Goal: Transaction & Acquisition: Purchase product/service

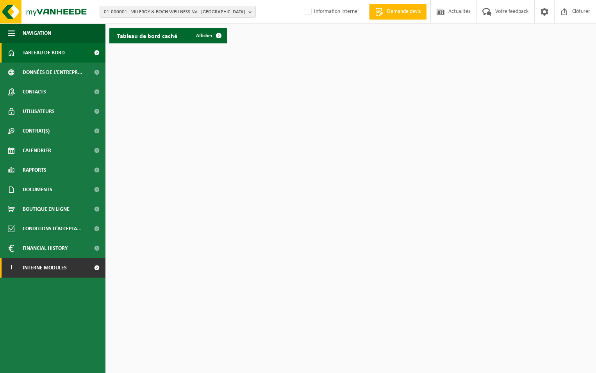
click at [58, 266] on span "Interne modules" at bounding box center [45, 268] width 44 height 20
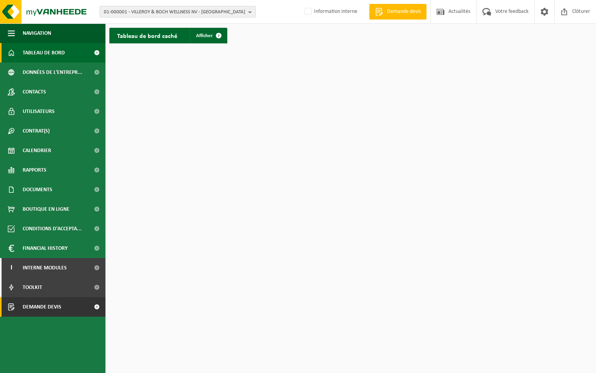
click at [54, 307] on span "Demande devis" at bounding box center [42, 307] width 39 height 20
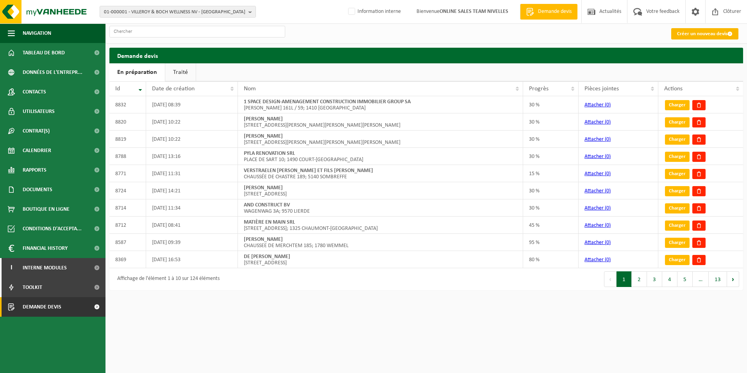
click at [686, 33] on link "Créer un nouveau devis" at bounding box center [705, 33] width 67 height 11
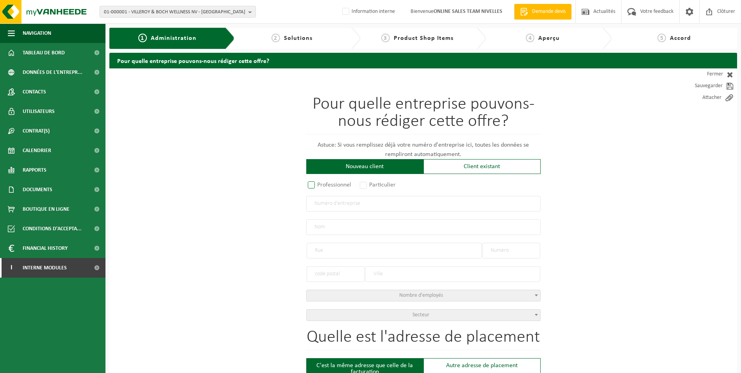
click at [313, 186] on label "Professionnel" at bounding box center [329, 184] width 47 height 11
click at [319, 186] on input "Professionnel" at bounding box center [321, 185] width 5 height 5
radio input "true"
click at [324, 206] on input "text" at bounding box center [423, 204] width 235 height 16
type input "BE0777403431"
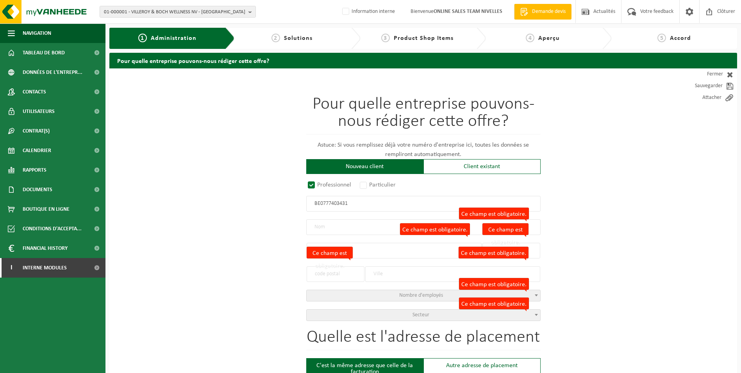
radio input "true"
type input "0777403431"
type input "JD VIDE TOUT SRL"
type input "VENELLE DE L'OCTROI"
type input "2 / 3"
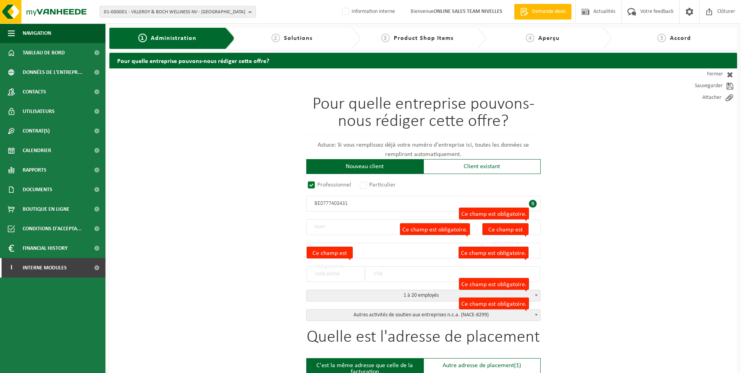
type input "1300"
type input "WAVRE"
select select "D"
select select "NACE_8299"
type input "JD VIDE TOUT SRL"
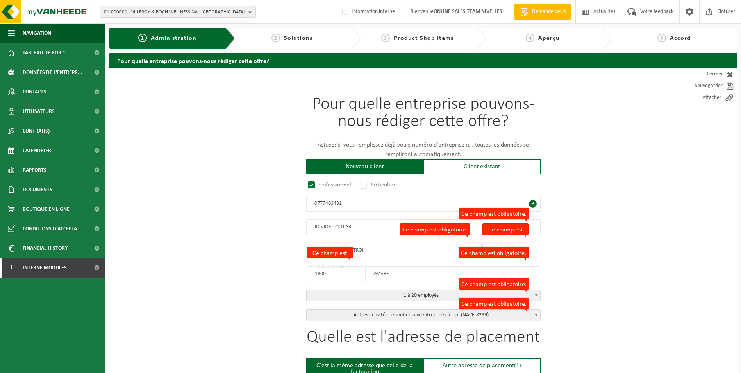
type input "VENELLE DE L'OCTROI"
type input "2 / 3"
type input "1300"
type input "WAVRE"
type input "2324630833"
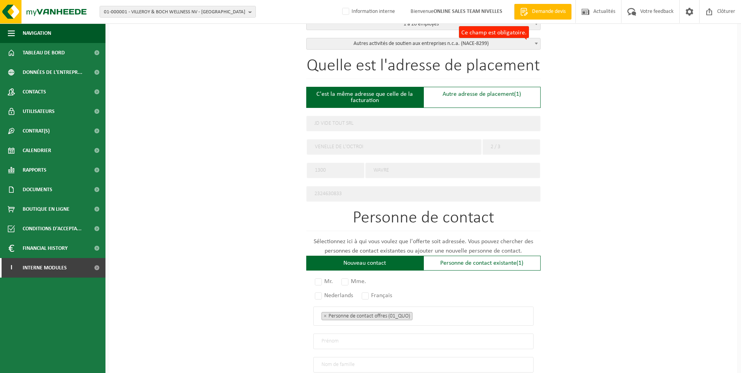
scroll to position [313, 0]
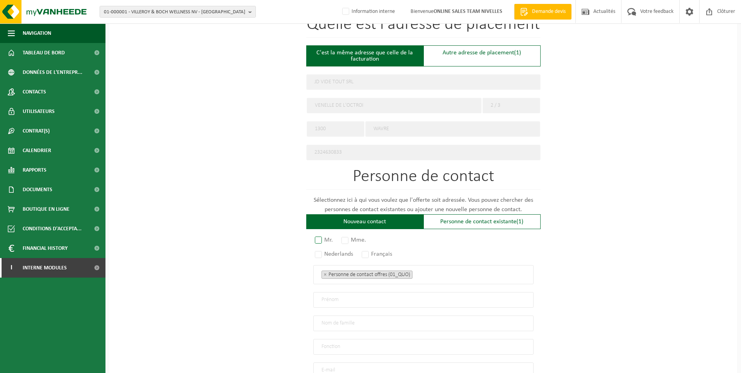
click at [318, 237] on label "Mr." at bounding box center [324, 240] width 22 height 11
radio input "true"
click at [367, 252] on label "Français" at bounding box center [377, 254] width 34 height 11
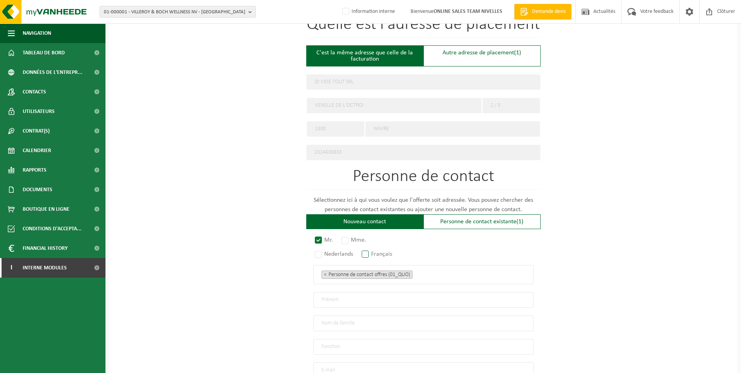
radio input "true"
click at [434, 271] on ul "× Personne de contact offres (01_QUO)" at bounding box center [424, 274] width 204 height 10
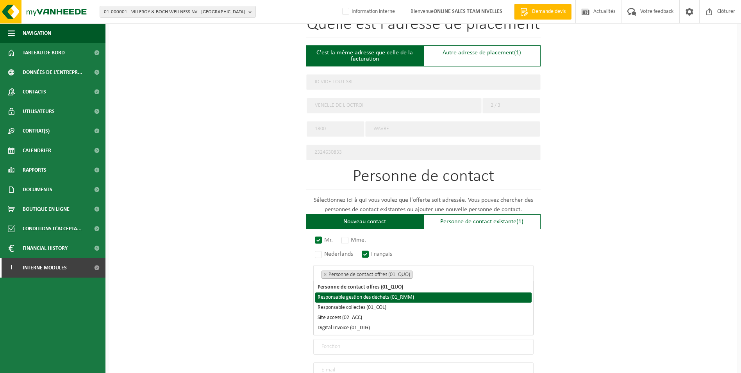
click at [388, 296] on li "Responsable gestion des déchets (01_RMM)" at bounding box center [423, 297] width 217 height 10
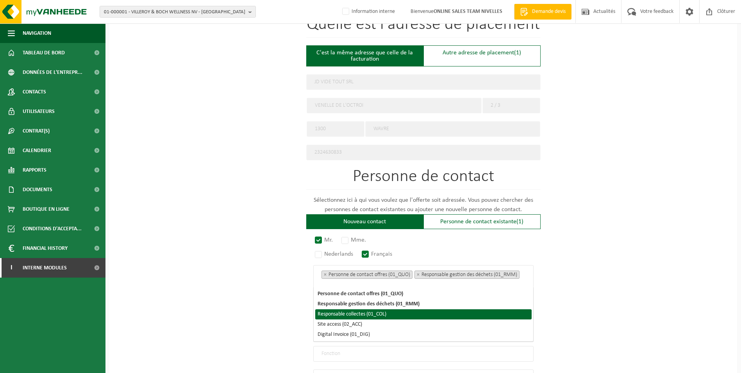
click at [380, 312] on li "Responsable collectes (01_COL)" at bounding box center [423, 314] width 217 height 10
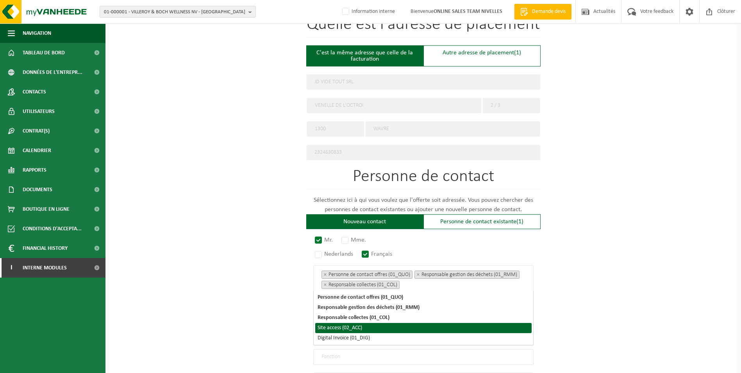
click at [361, 324] on li "Site access (02_ACC)" at bounding box center [423, 328] width 217 height 10
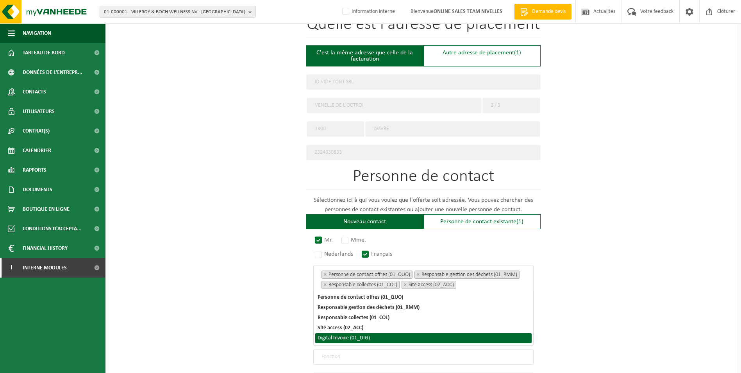
click at [360, 338] on li "Digital Invoice (01_DIG)" at bounding box center [423, 338] width 217 height 10
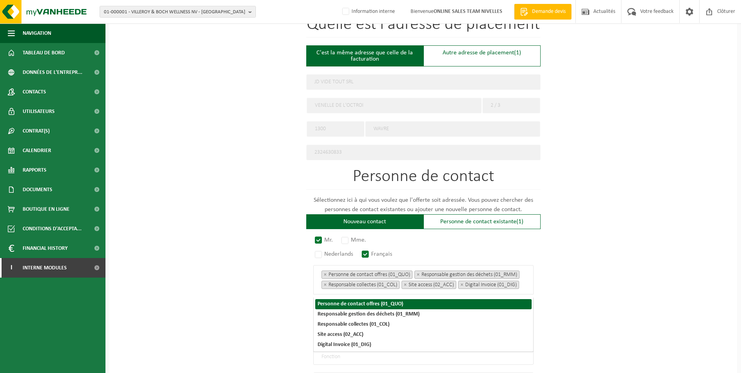
click at [600, 262] on div "Pour quelle entreprise pouvons-nous rédiger cette offre? Astuce: Si vous rempli…" at bounding box center [423, 118] width 628 height 724
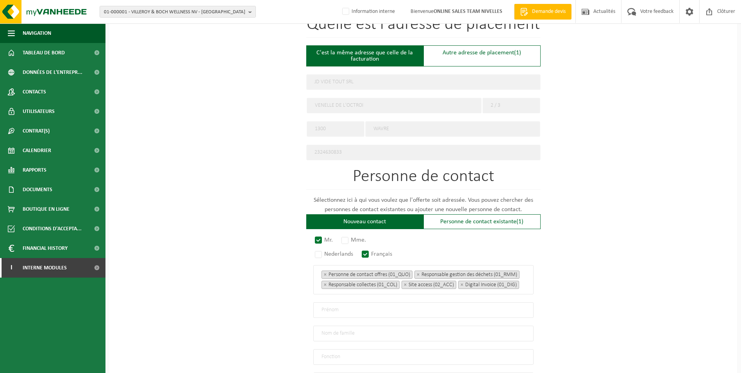
click at [337, 313] on input "text" at bounding box center [423, 310] width 220 height 16
type input "j"
type input "Jérôme"
type input "Delforge"
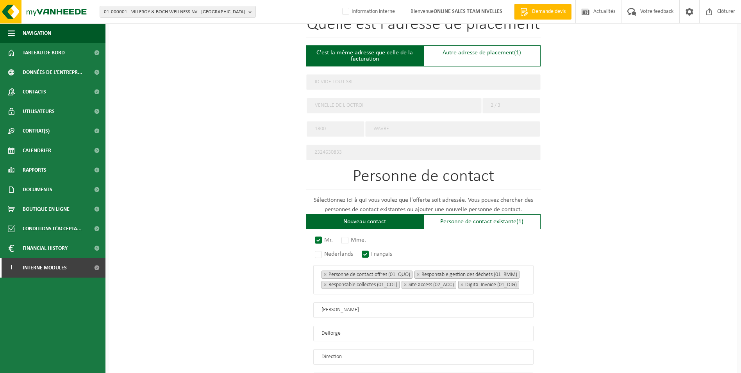
type input "Direction"
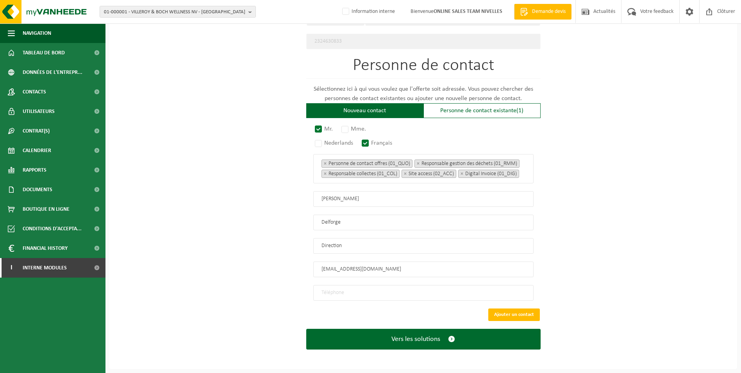
type input "info@brocantic.be"
type input "+32 495 49 81 50"
click at [306, 329] on button "Vers les solutions" at bounding box center [423, 339] width 235 height 21
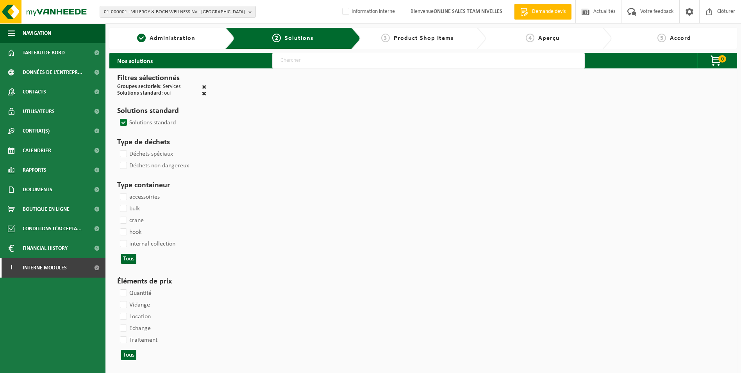
click at [342, 63] on input "text" at bounding box center [428, 61] width 313 height 16
select select
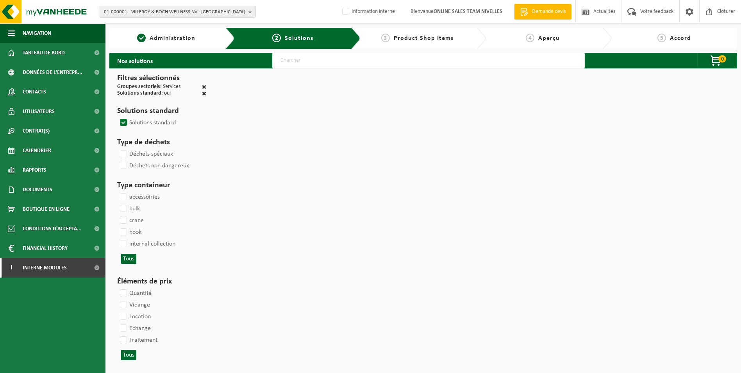
select select
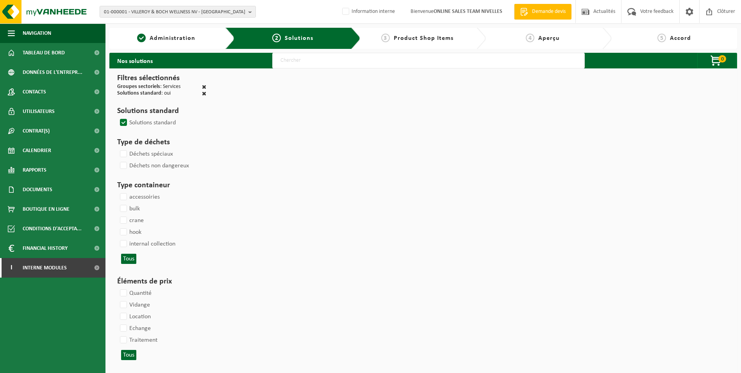
select select
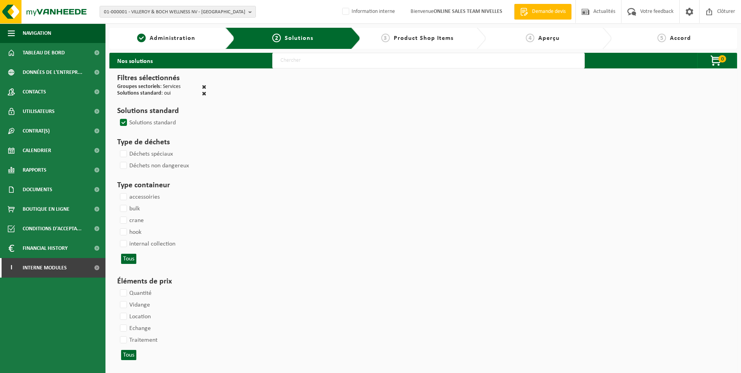
select select
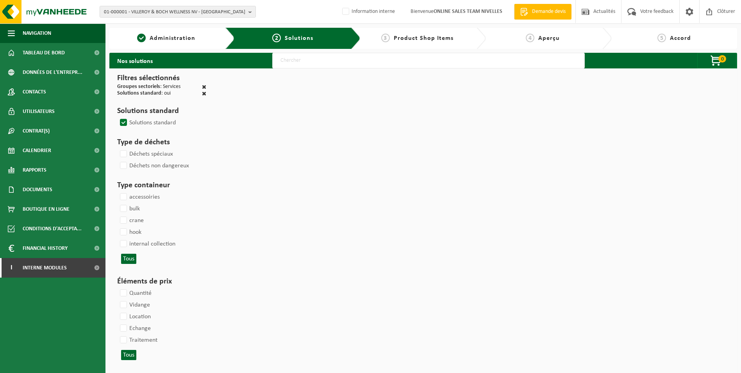
select select
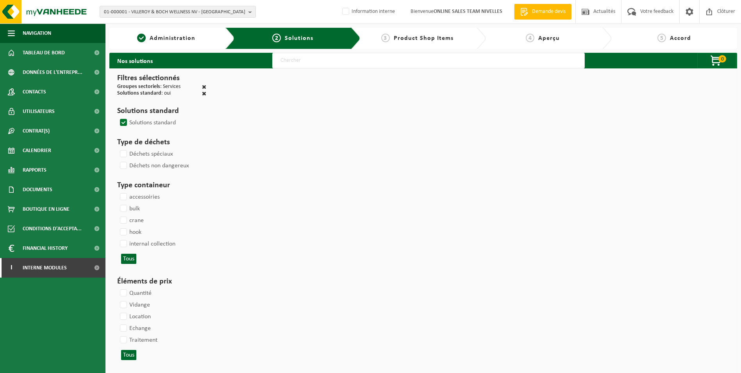
select select
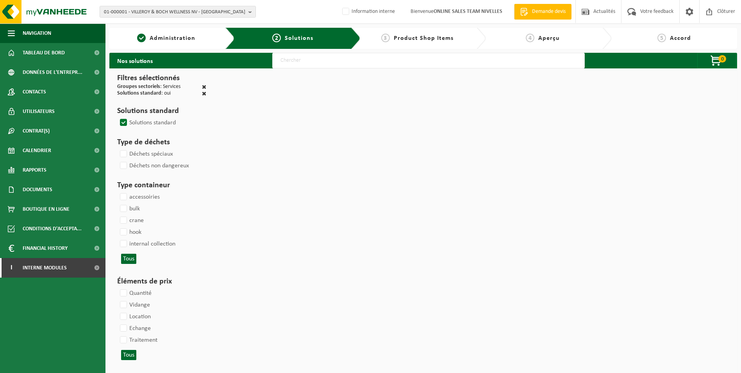
select select
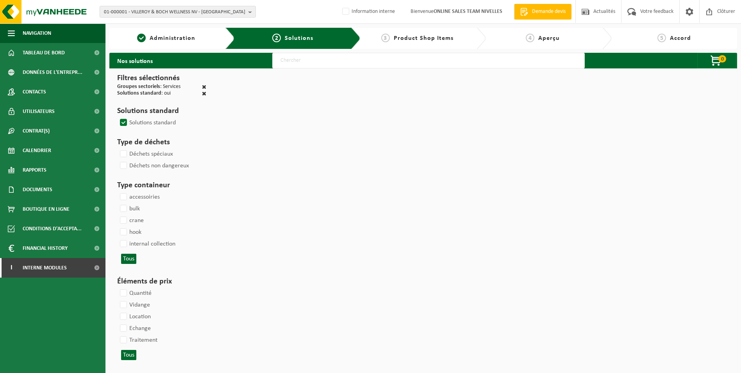
select select
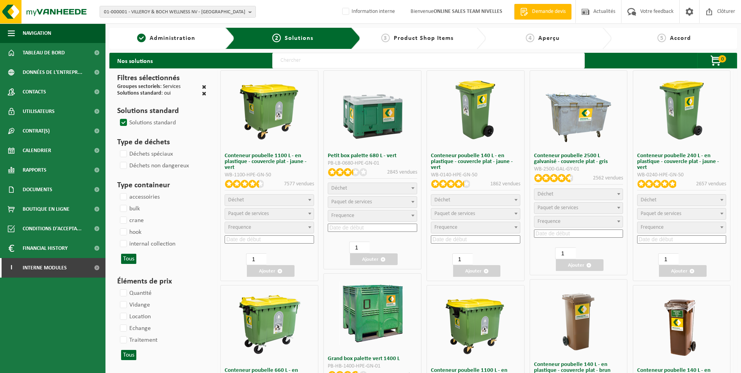
type input "000052"
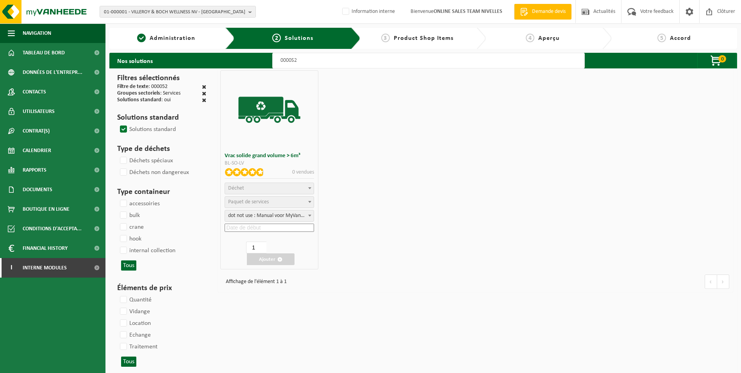
click at [287, 186] on span "Déchet" at bounding box center [269, 188] width 89 height 11
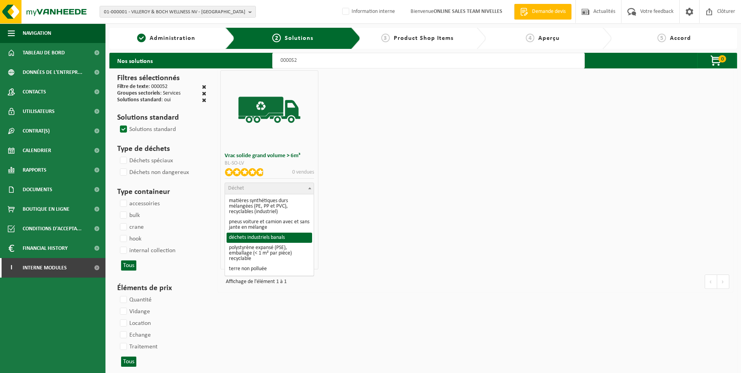
select select "8"
select select
select select "47"
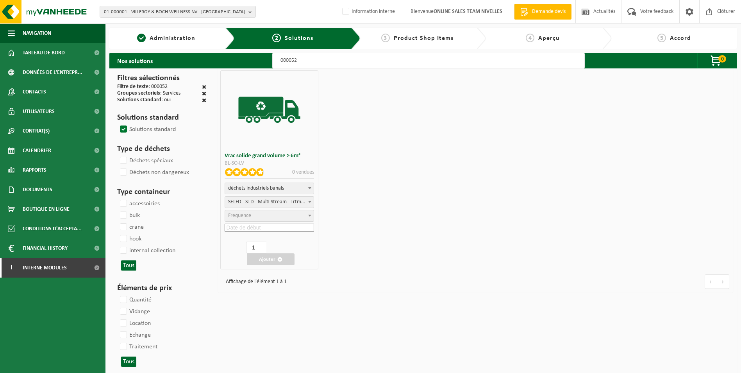
select select "25"
click at [279, 229] on input at bounding box center [270, 228] width 90 height 8
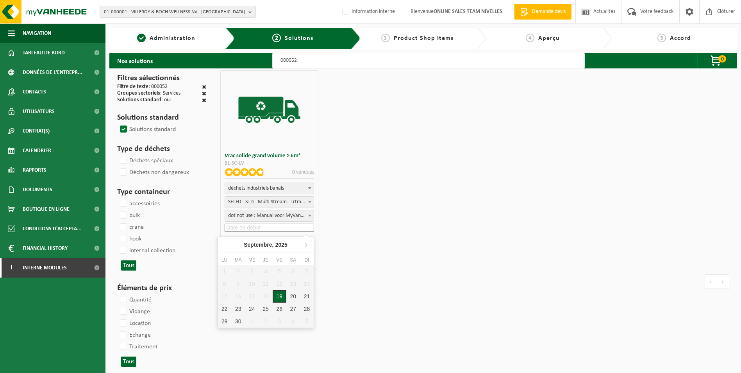
click at [283, 296] on div "19" at bounding box center [280, 296] width 14 height 13
type input "2025-09-19"
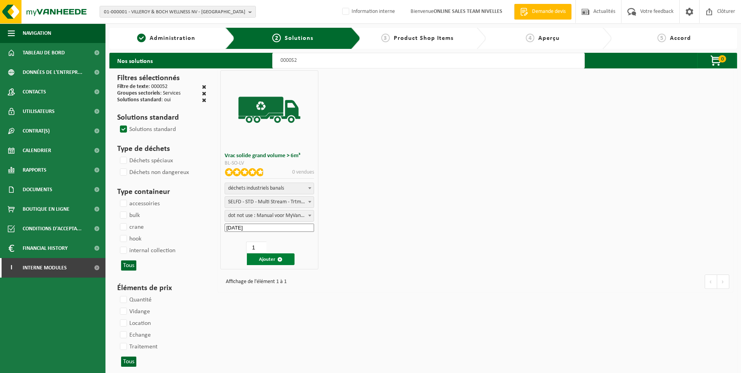
click at [271, 260] on button "Ajouter" at bounding box center [271, 259] width 48 height 12
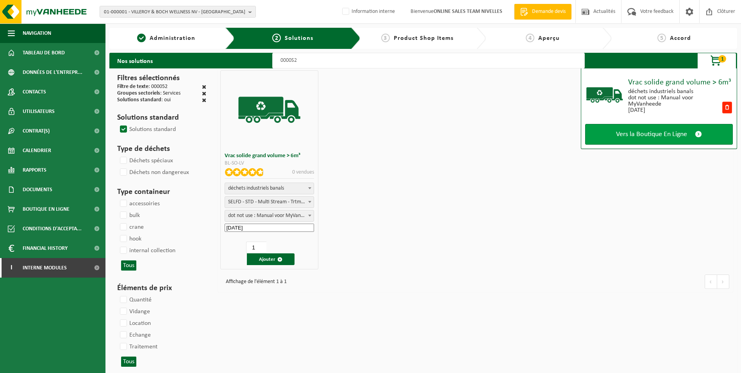
click at [665, 136] on span "Vers la Boutique En Ligne" at bounding box center [651, 134] width 71 height 8
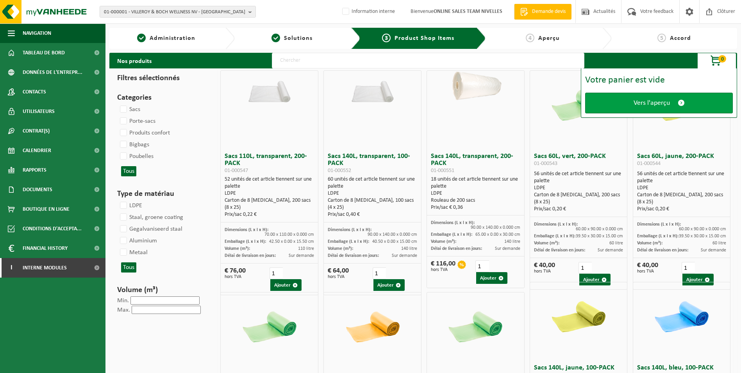
click at [661, 105] on span "Vers l'aperçu" at bounding box center [652, 103] width 36 height 8
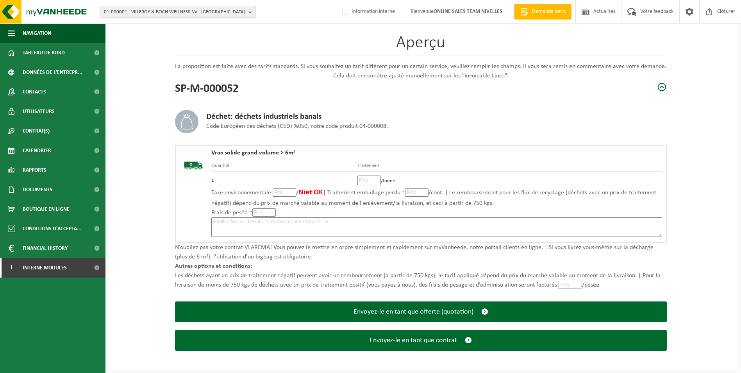
scroll to position [54, 0]
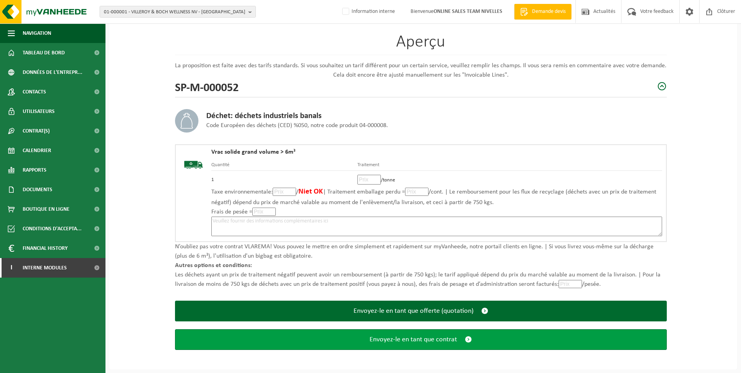
click at [420, 341] on span "Envoyez-le en tant que contrat" at bounding box center [414, 339] width 88 height 8
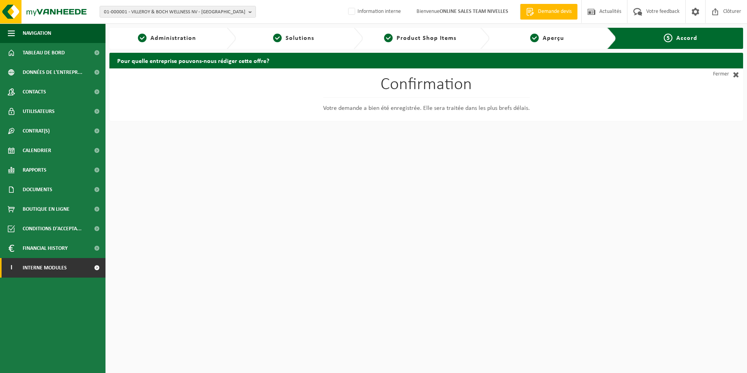
click at [53, 270] on span "Interne modules" at bounding box center [45, 268] width 44 height 20
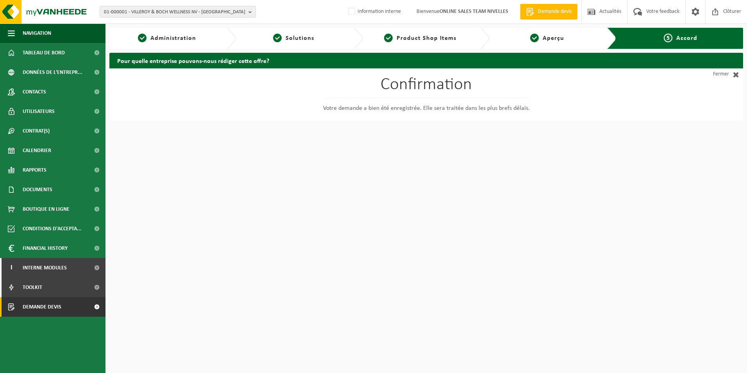
click at [52, 309] on span "Demande devis" at bounding box center [42, 307] width 39 height 20
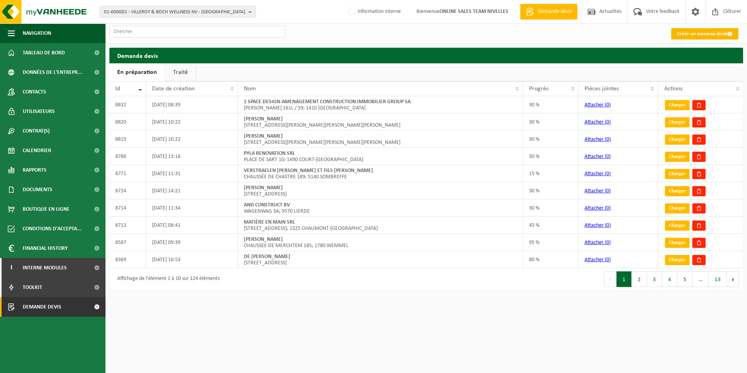
click at [688, 36] on link "Créer un nouveau devis" at bounding box center [705, 33] width 67 height 11
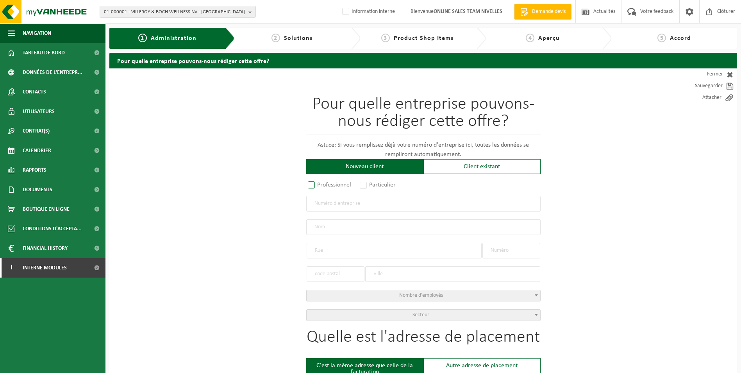
click at [314, 184] on label "Professionnel" at bounding box center [329, 184] width 47 height 11
click at [319, 184] on input "Professionnel" at bounding box center [321, 185] width 5 height 5
radio input "true"
click at [342, 207] on input "text" at bounding box center [423, 204] width 235 height 16
type input "0647898434"
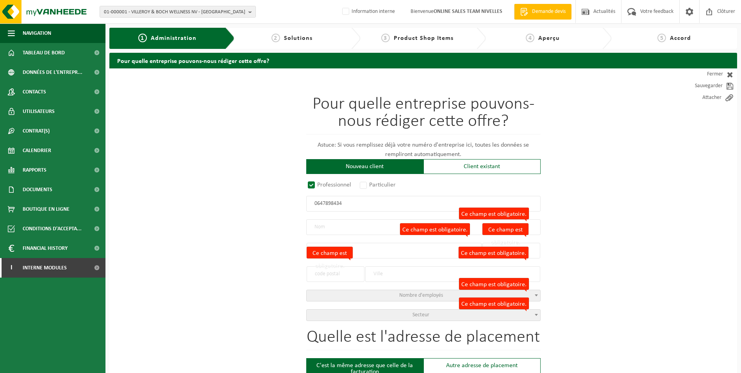
radio input "true"
type input "0647898434"
type input "ASSOCIATION [PERSON_NAME] ET [PERSON_NAME]"
type input "BATY DES MORTS"
type input "1"
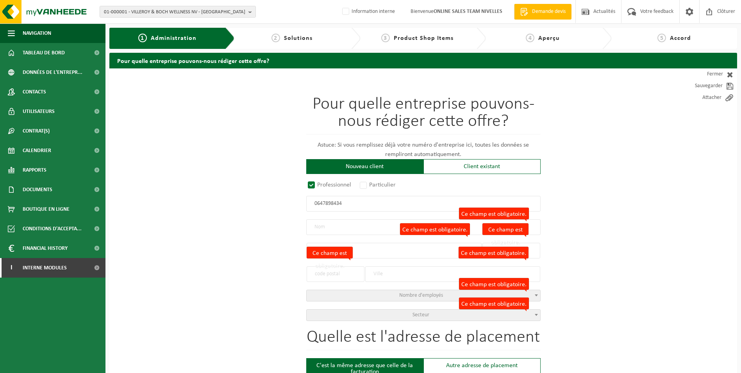
type input "1472"
type input "GENAPPE"
select select "D"
select select "NACE_0150"
type input "ASSOCIATION PARIDAENS LUC ET MATHIEU"
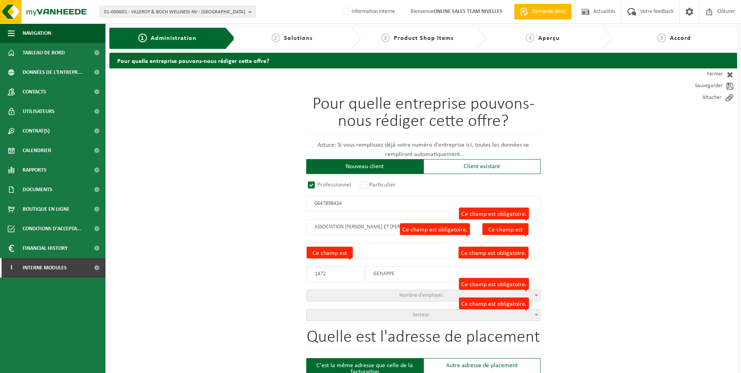
type input "BATY DES MORTS"
type input "1"
type input "1472"
type input "GENAPPE"
type input "647898434"
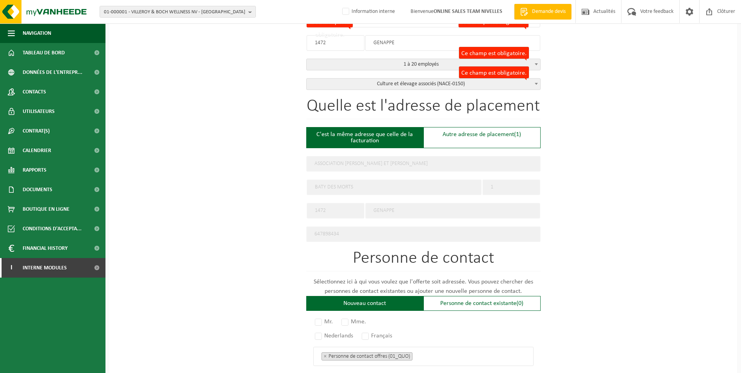
scroll to position [313, 0]
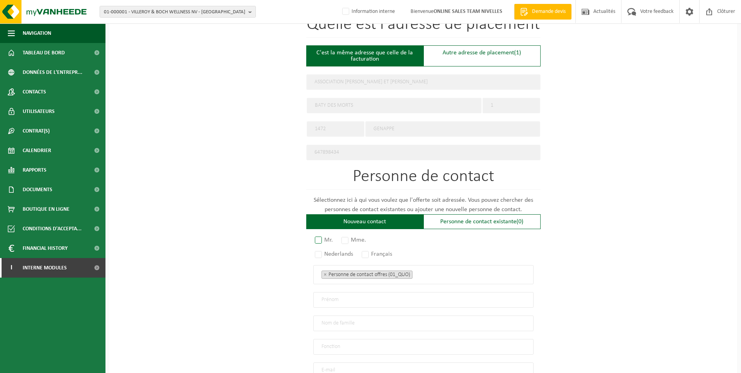
click at [315, 235] on label "Mr." at bounding box center [324, 240] width 22 height 11
radio input "true"
click at [368, 250] on label "Français" at bounding box center [377, 254] width 34 height 11
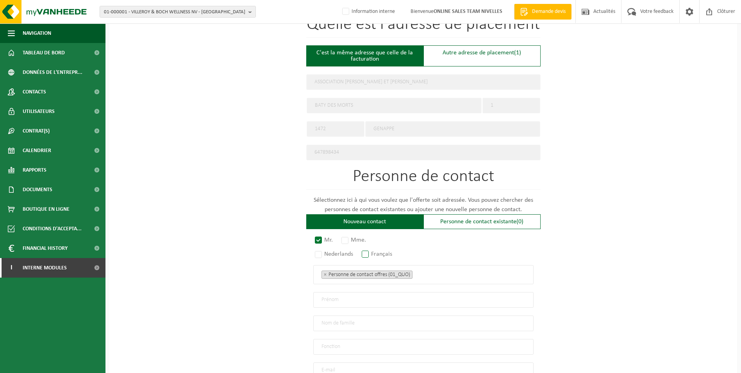
radio input "true"
click at [442, 273] on ul "× Personne de contact offres (01_QUO)" at bounding box center [424, 274] width 204 height 10
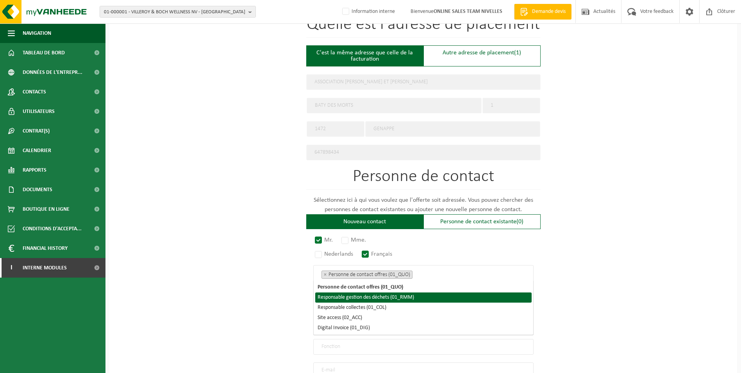
click at [407, 296] on li "Responsable gestion des déchets (01_RMM)" at bounding box center [423, 297] width 217 height 10
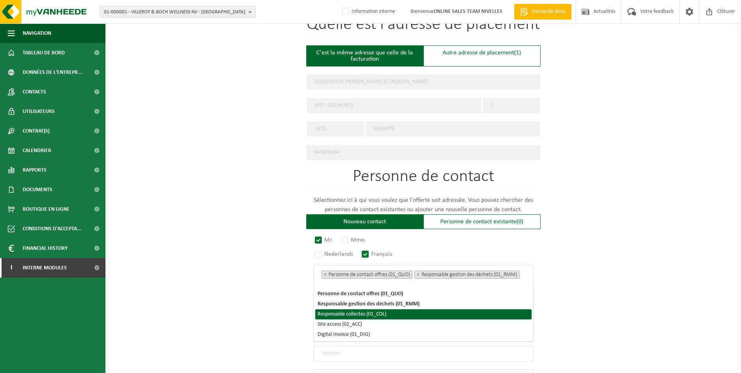
click at [375, 313] on li "Responsable collectes (01_COL)" at bounding box center [423, 314] width 217 height 10
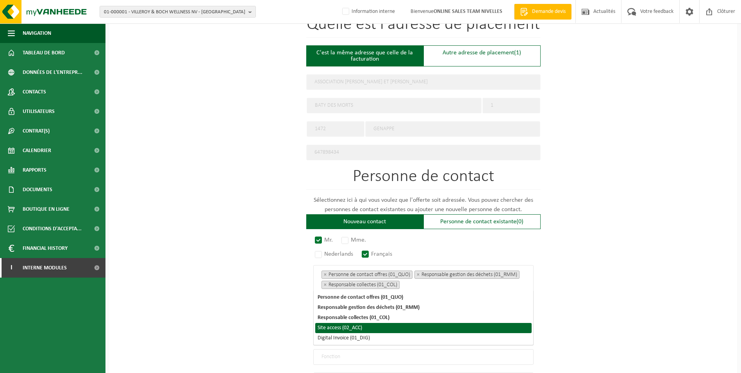
click at [355, 330] on li "Site access (02_ACC)" at bounding box center [423, 328] width 217 height 10
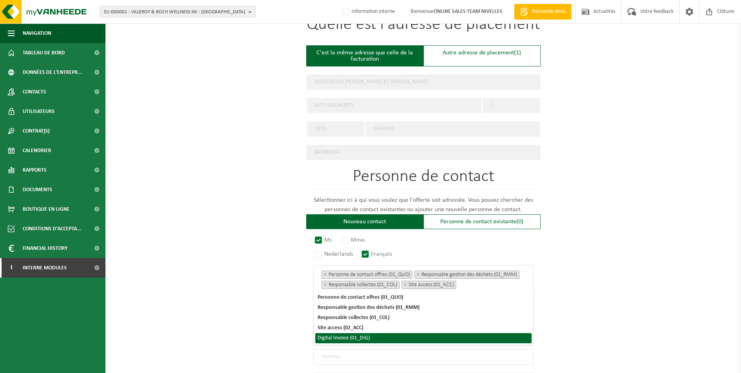
click at [360, 338] on li "Digital Invoice (01_DIG)" at bounding box center [423, 338] width 217 height 10
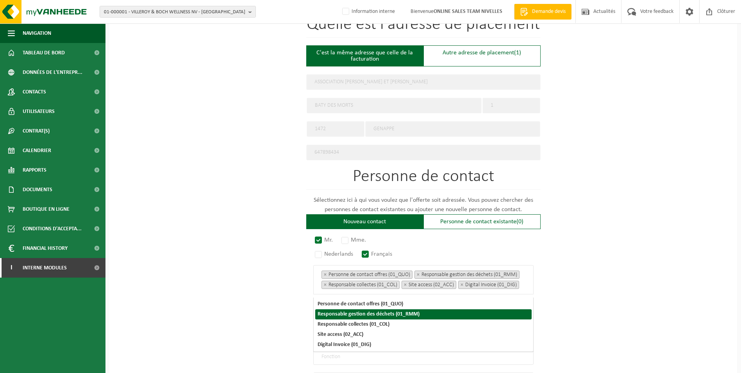
click at [583, 285] on div "Pour quelle entreprise pouvons-nous rédiger cette offre? Astuce: Si vous rempli…" at bounding box center [423, 118] width 628 height 724
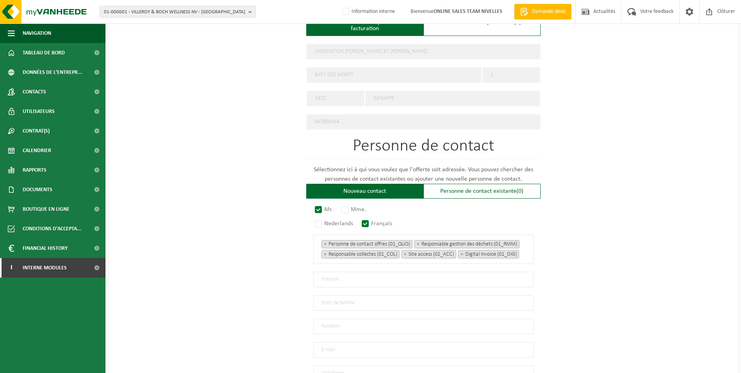
scroll to position [391, 0]
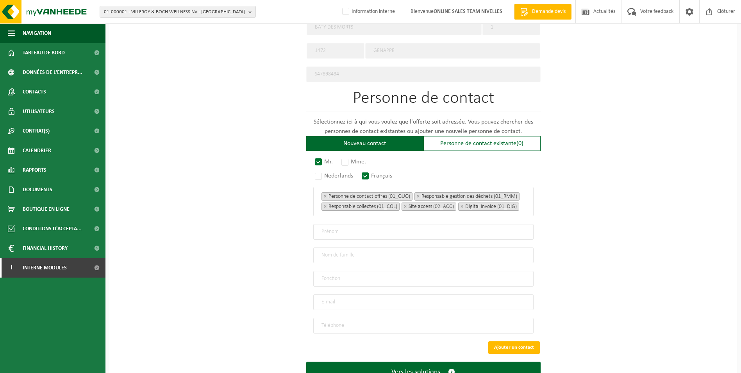
click at [340, 233] on input "text" at bounding box center [423, 232] width 220 height 16
type input "Luc"
type input "Paridaens"
type input "Direction"
type input "paridaensluc@hotmail.com"
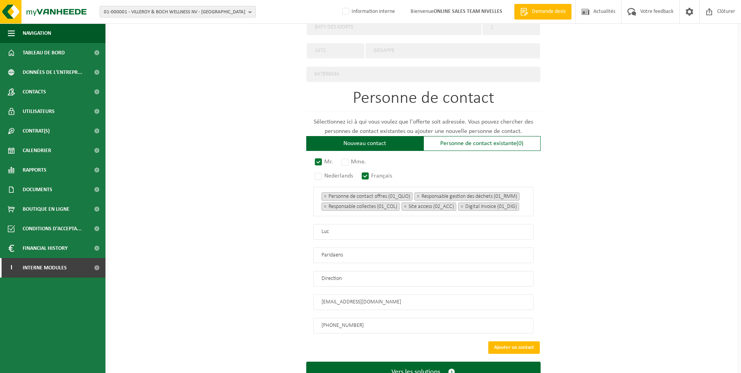
type input "+32 478 04 61 08"
click at [306, 362] on button "Vers les solutions" at bounding box center [423, 372] width 235 height 21
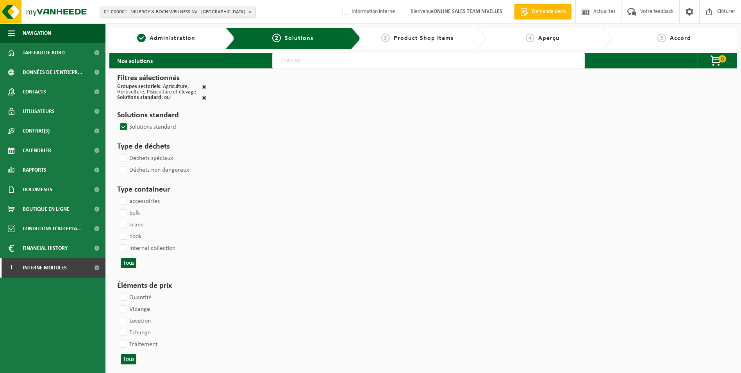
click at [339, 65] on input "text" at bounding box center [428, 61] width 313 height 16
type input "000052"
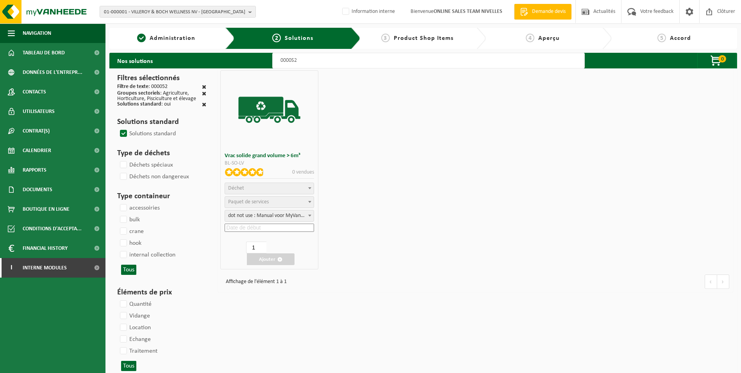
click at [264, 189] on span "Déchet" at bounding box center [269, 188] width 89 height 11
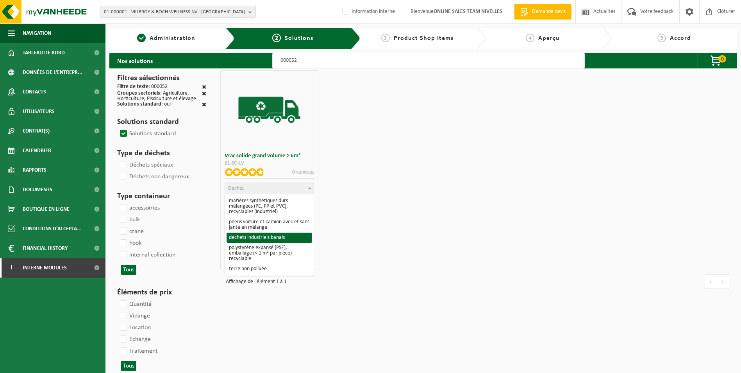
select select "8"
select select
select select "47"
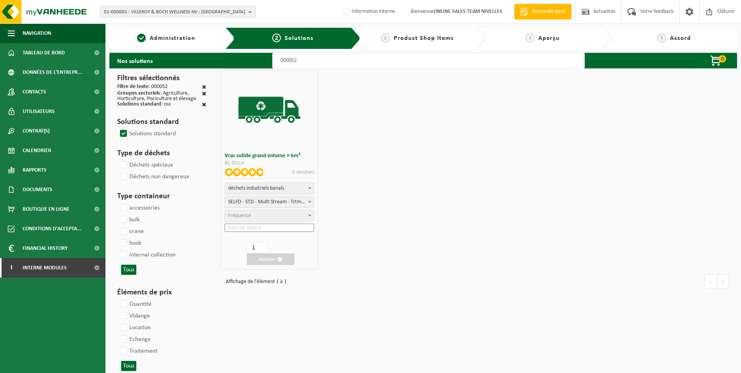
select select "25"
click at [255, 226] on input at bounding box center [270, 228] width 90 height 8
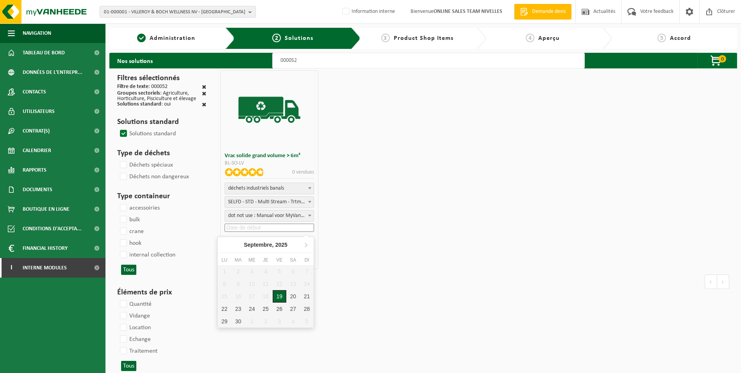
click at [281, 298] on div "19" at bounding box center [280, 296] width 14 height 13
type input "2025-09-19"
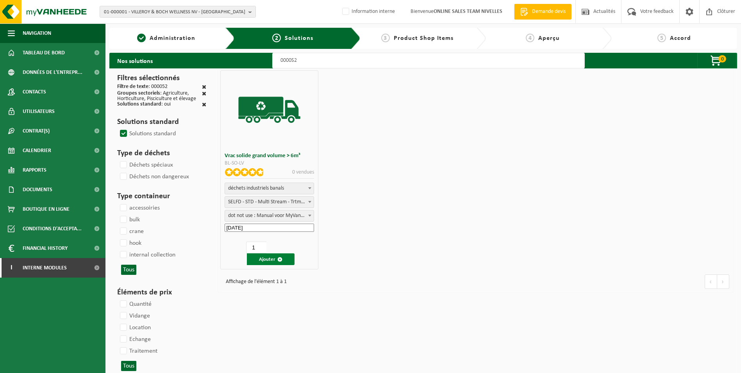
click at [272, 261] on button "Ajouter" at bounding box center [271, 259] width 48 height 12
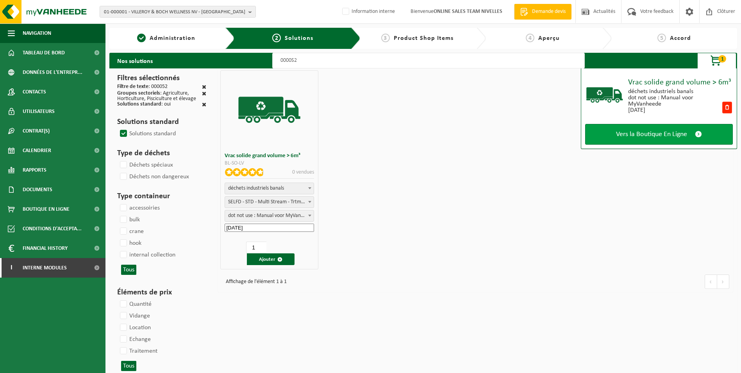
click at [652, 139] on link "Vers la Boutique En Ligne" at bounding box center [660, 134] width 148 height 21
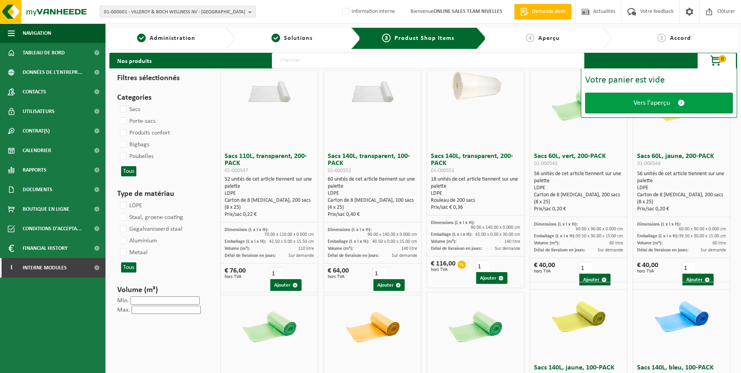
click at [666, 104] on span "Vers l'aperçu" at bounding box center [652, 103] width 36 height 8
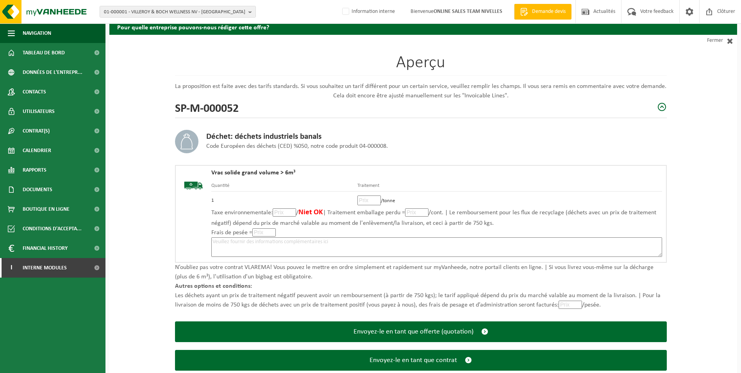
scroll to position [54, 0]
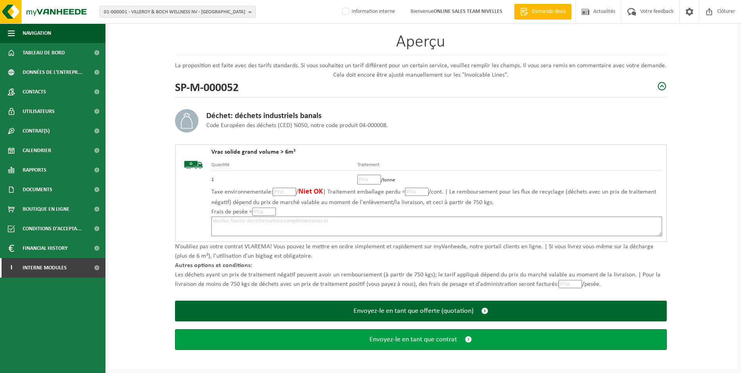
click at [424, 336] on span "Envoyez-le en tant que contrat" at bounding box center [414, 339] width 88 height 8
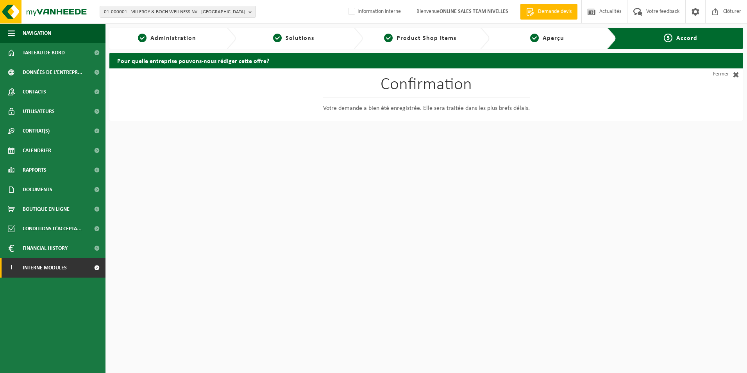
click at [48, 269] on span "Interne modules" at bounding box center [45, 268] width 44 height 20
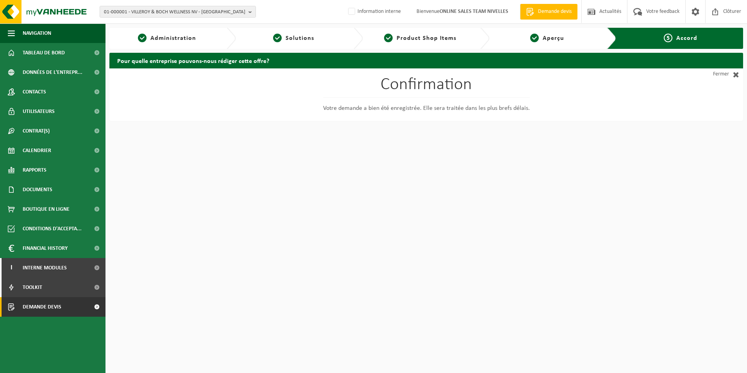
click at [50, 309] on span "Demande devis" at bounding box center [42, 307] width 39 height 20
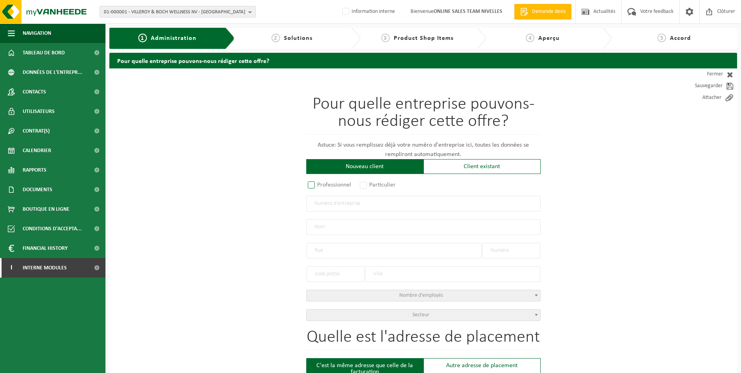
click at [315, 184] on label "Professionnel" at bounding box center [329, 184] width 47 height 11
click at [319, 184] on input "Professionnel" at bounding box center [321, 185] width 5 height 5
radio input "true"
click at [323, 207] on input "text" at bounding box center [423, 204] width 235 height 16
type input "0802897308"
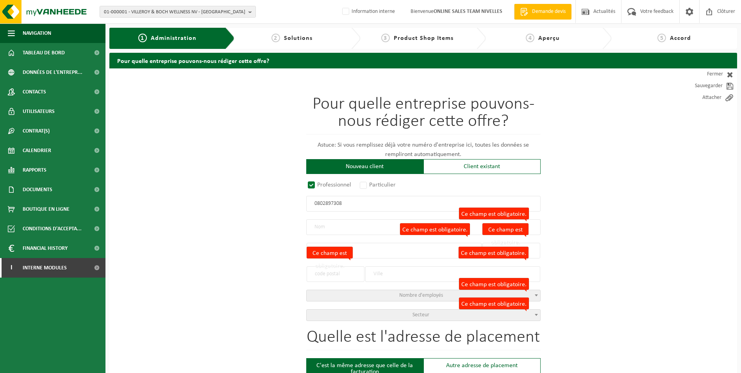
radio input "true"
type input "0802897308"
type input "LOADER PLACEMENT BV"
type input "LEUVENSESTEENWEG"
type input "246 / 1"
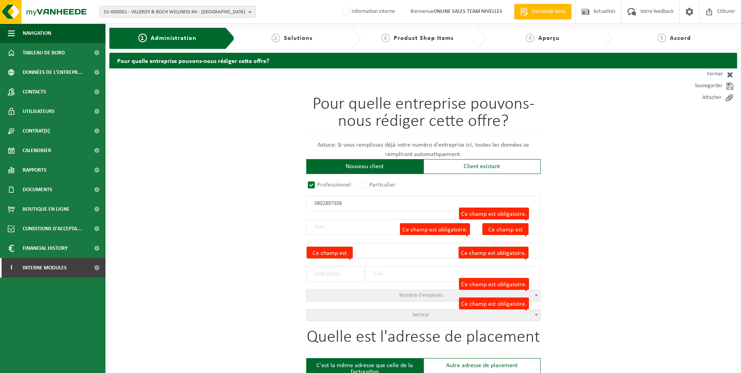
type input "1932"
type input "ZAVENTEM"
select select "D"
select select "NACE_4332"
type input "LOADER PLACEMENT BV"
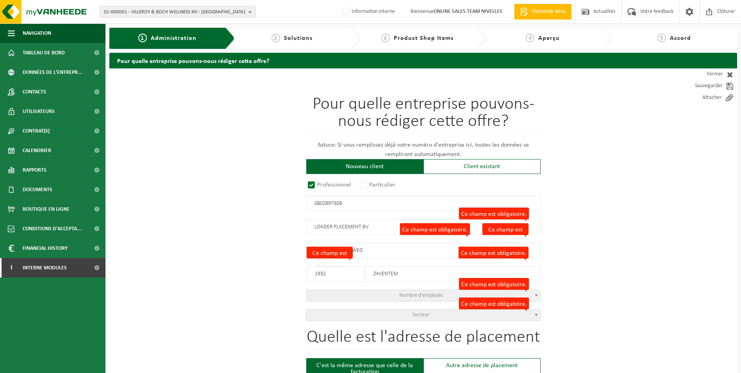
type input "LEUVENSESTEENWEG"
type input "246 / 1"
type input "1932"
type input "ZAVENTEM"
type input "2346828787"
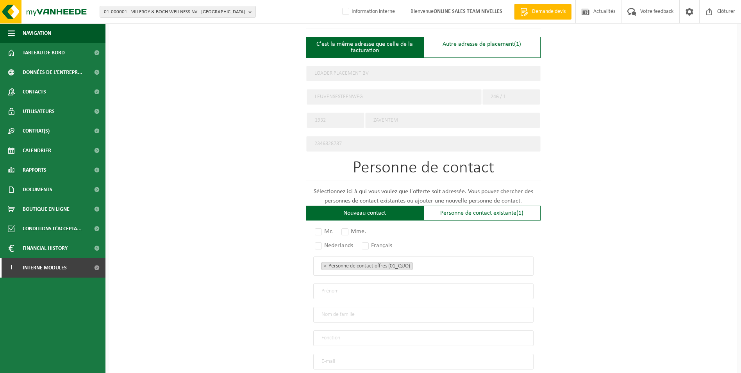
scroll to position [352, 0]
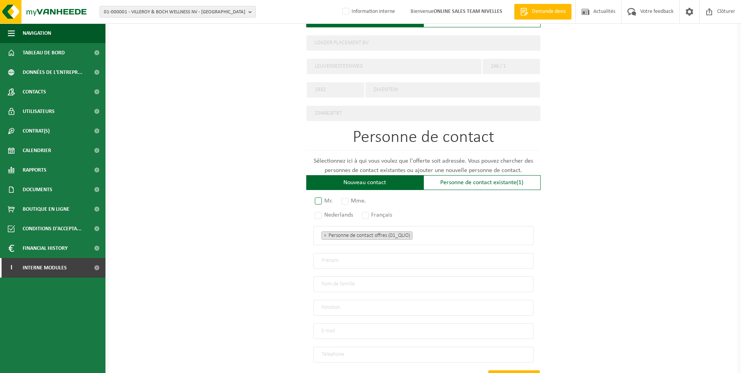
click at [317, 195] on label "Mr." at bounding box center [324, 200] width 22 height 11
radio input "true"
click at [430, 235] on ul "× Personne de contact offres (01_QUO)" at bounding box center [424, 235] width 204 height 10
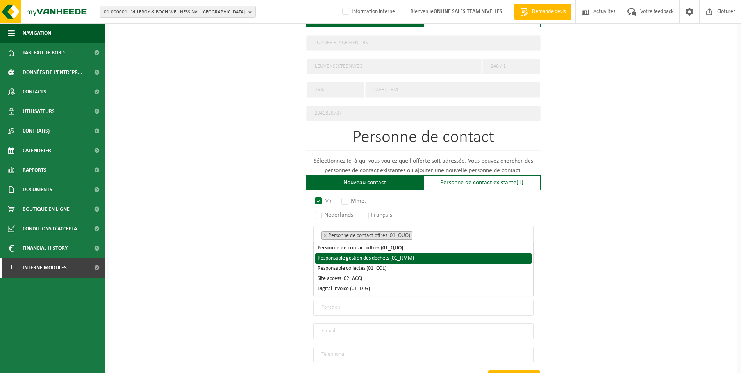
click at [392, 257] on li "Responsable gestion des déchets (01_RMM)" at bounding box center [423, 258] width 217 height 10
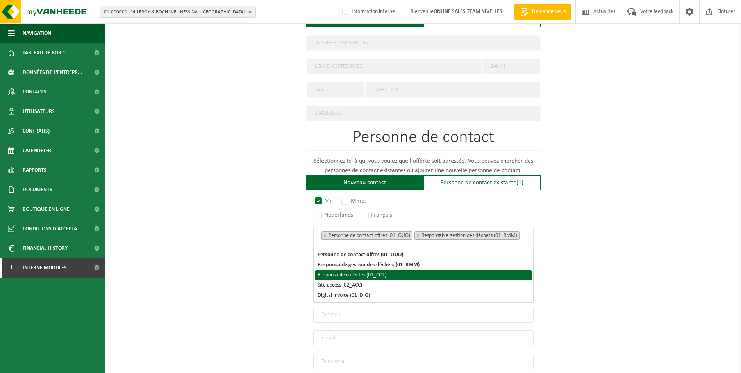
click at [378, 276] on li "Responsable collectes (01_COL)" at bounding box center [423, 275] width 217 height 10
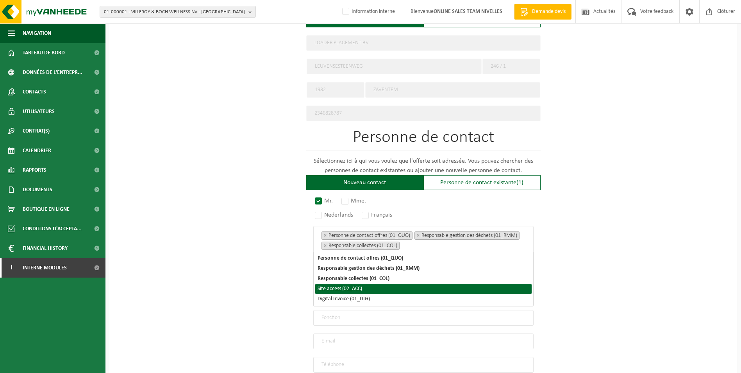
click at [358, 290] on li "Site access (02_ACC)" at bounding box center [423, 289] width 217 height 10
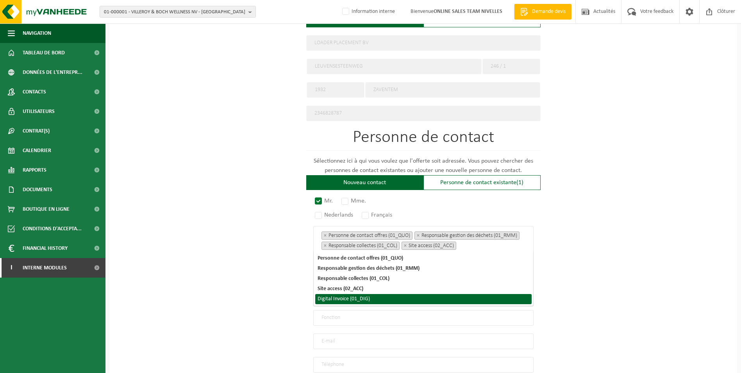
click at [355, 302] on li "Digital Invoice (01_DIG)" at bounding box center [423, 299] width 217 height 10
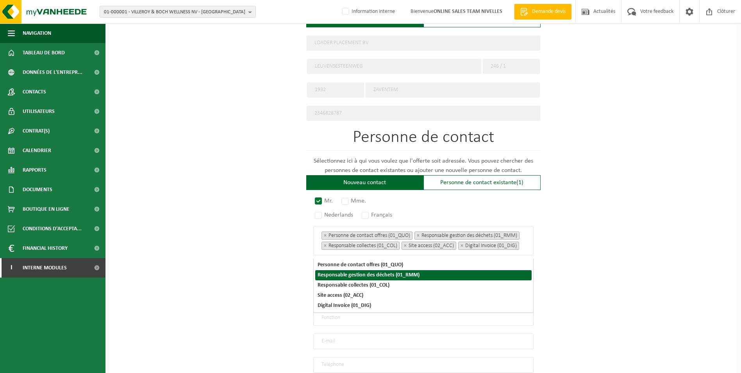
click at [595, 246] on div "Pour quelle entreprise pouvons-nous rédiger cette offre? Astuce: Si vous rempli…" at bounding box center [423, 79] width 628 height 724
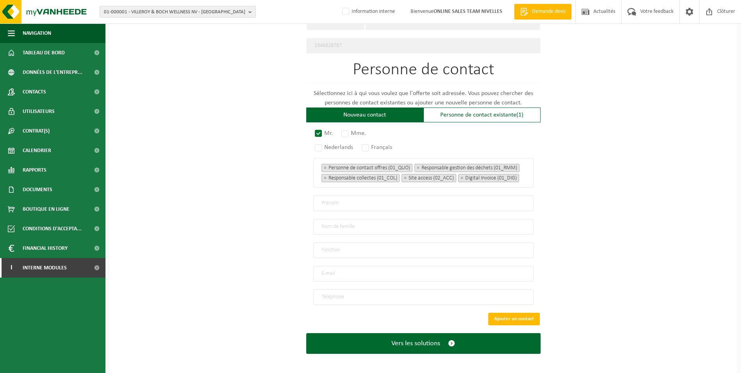
scroll to position [424, 0]
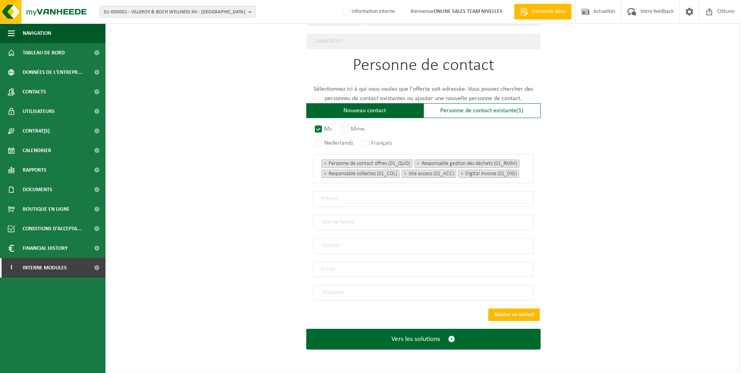
click at [340, 196] on input "text" at bounding box center [423, 199] width 220 height 16
type input "Loader"
type input "Placement"
type input "Direction"
type input "loaderplacement@gmail.com"
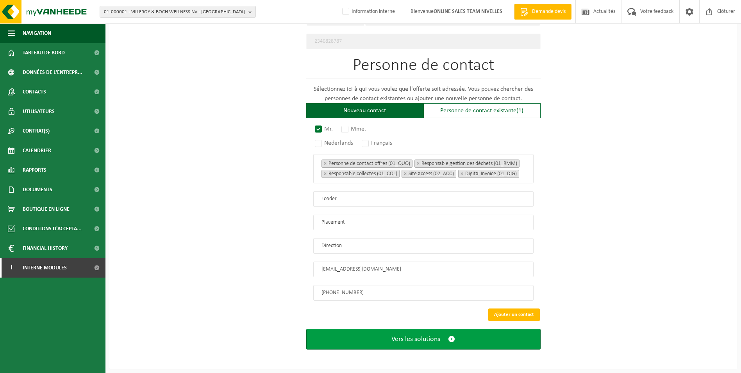
type input "+32 490 43 29 23"
click at [414, 339] on span "Vers les solutions" at bounding box center [416, 339] width 49 height 8
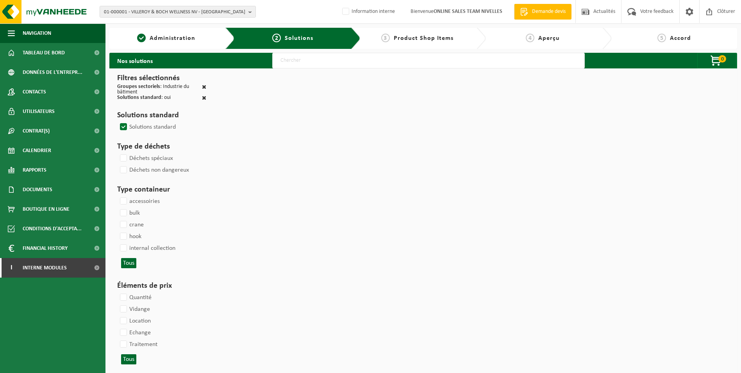
click at [343, 62] on input "text" at bounding box center [428, 61] width 313 height 16
type input "000052"
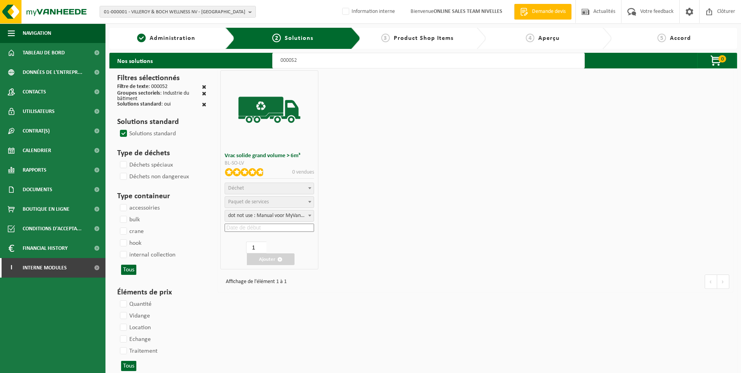
click at [267, 187] on span "Déchet" at bounding box center [269, 188] width 89 height 11
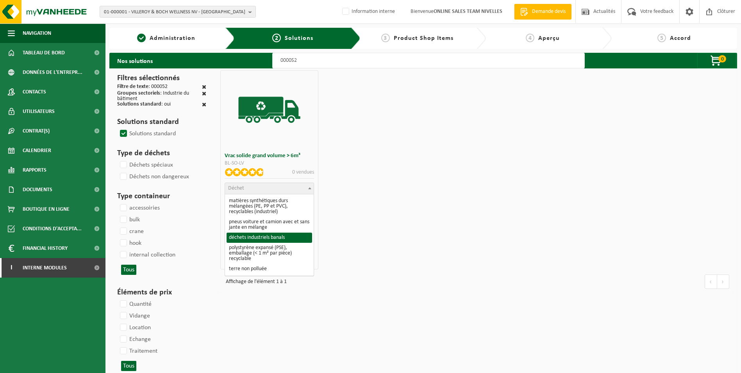
select select "8"
select select
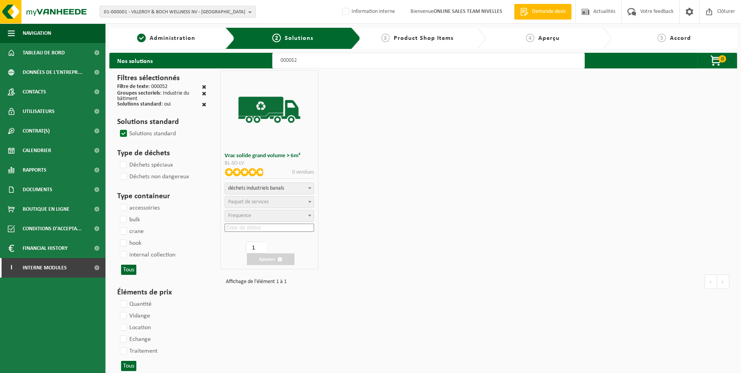
select select
select select "47"
select select "25"
click at [254, 224] on input at bounding box center [270, 228] width 90 height 8
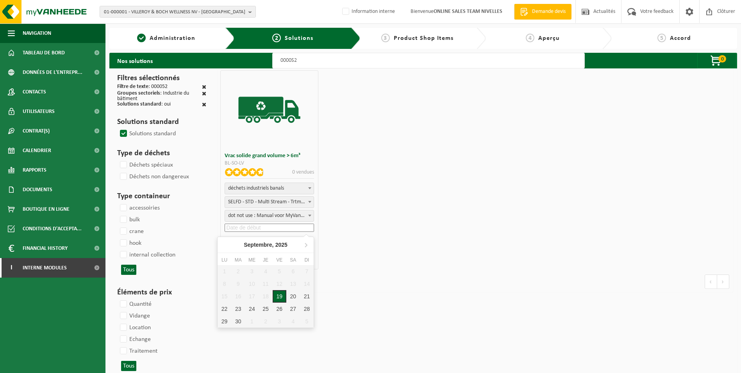
click at [284, 295] on div "19" at bounding box center [280, 296] width 14 height 13
type input "2025-09-19"
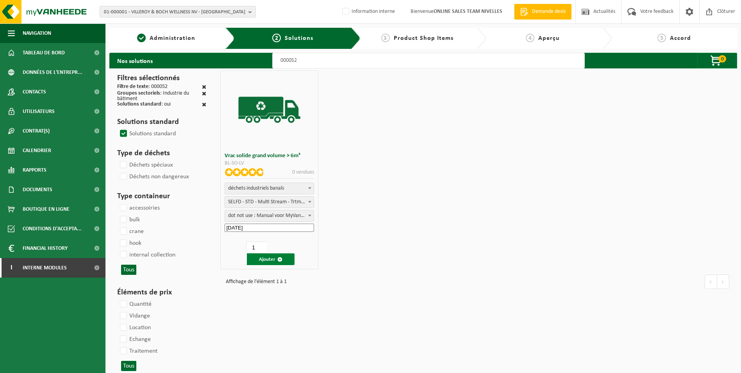
click at [265, 258] on button "Ajouter" at bounding box center [271, 259] width 48 height 12
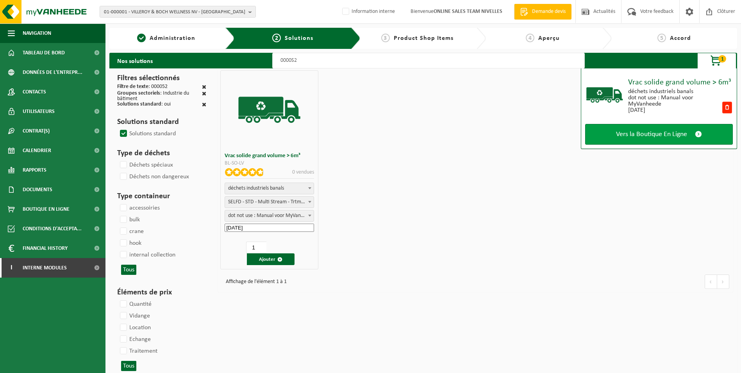
click at [654, 132] on span "Vers la Boutique En Ligne" at bounding box center [651, 134] width 71 height 8
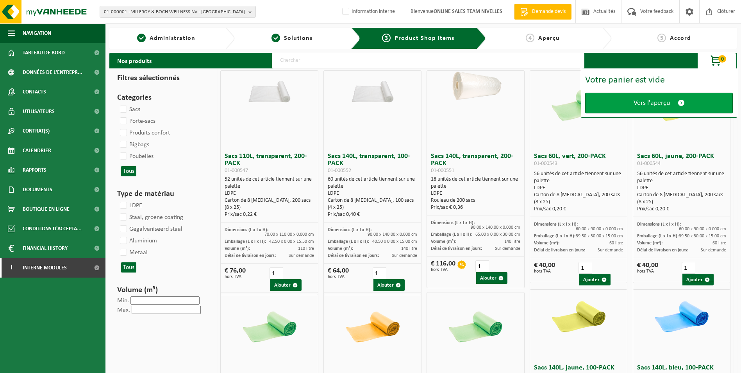
click at [650, 100] on span "Vers l'aperçu" at bounding box center [652, 103] width 36 height 8
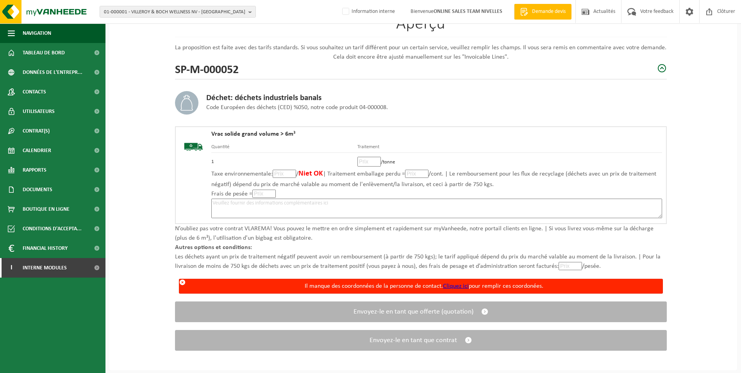
scroll to position [73, 0]
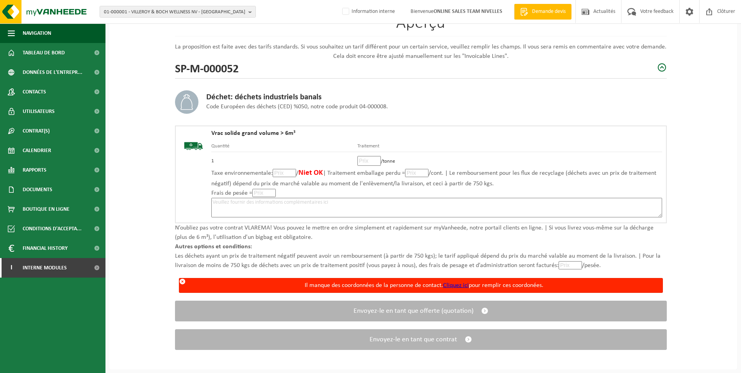
click at [453, 285] on link "Cliquez ici" at bounding box center [456, 285] width 26 height 6
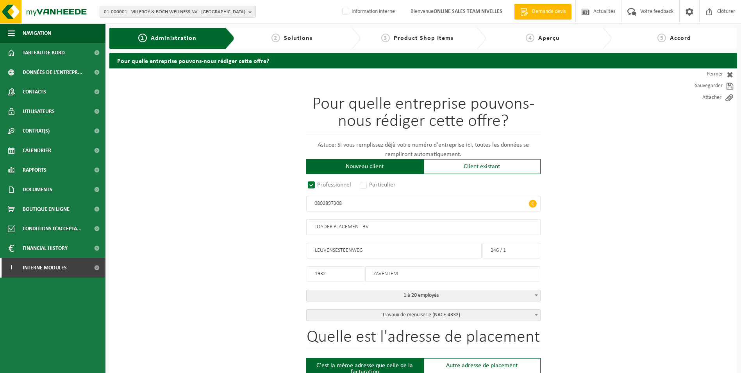
radio input "true"
type input "0802897308"
type input "LOADER PLACEMENT BV"
type input "LEUVENSESTEENWEG"
type input "246 / 1"
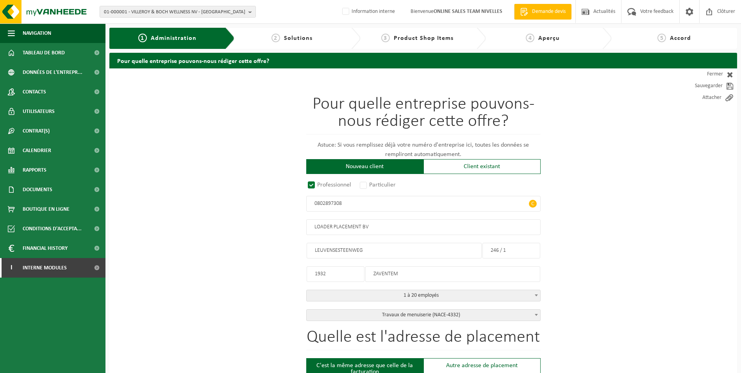
type input "1932"
type input "ZAVENTEM"
select select "D"
select select "NACE_4332"
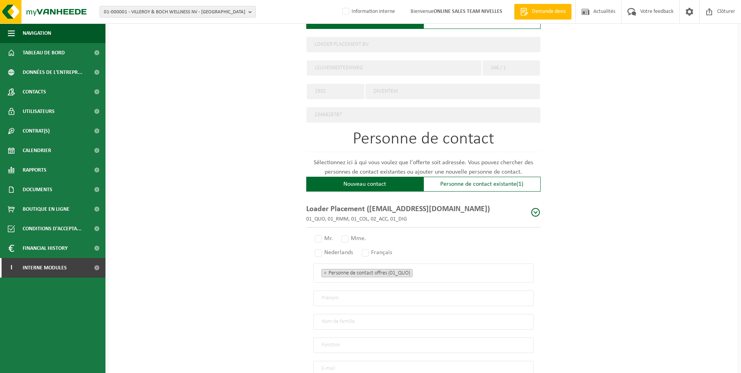
scroll to position [352, 0]
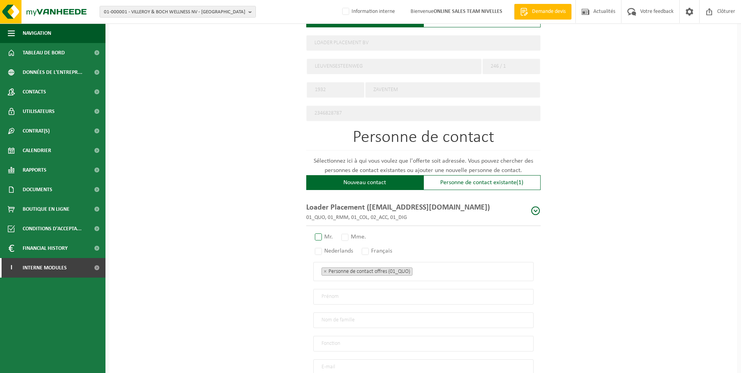
click at [322, 233] on label "Mr." at bounding box center [324, 236] width 22 height 11
radio input "true"
click at [369, 246] on label "Français" at bounding box center [377, 250] width 34 height 11
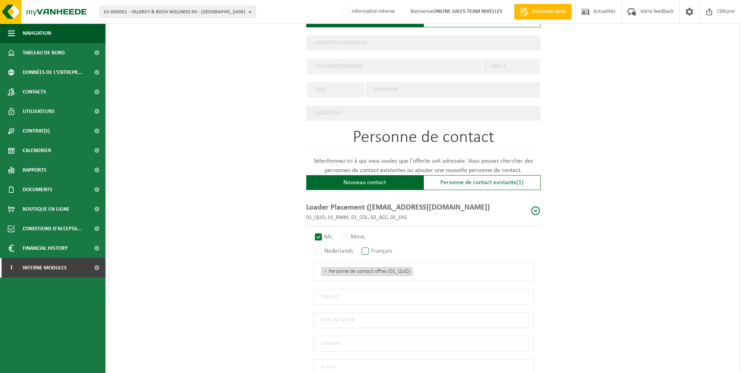
radio input "true"
click at [437, 267] on ul "× Personne de contact offres (01_QUO)" at bounding box center [424, 271] width 204 height 10
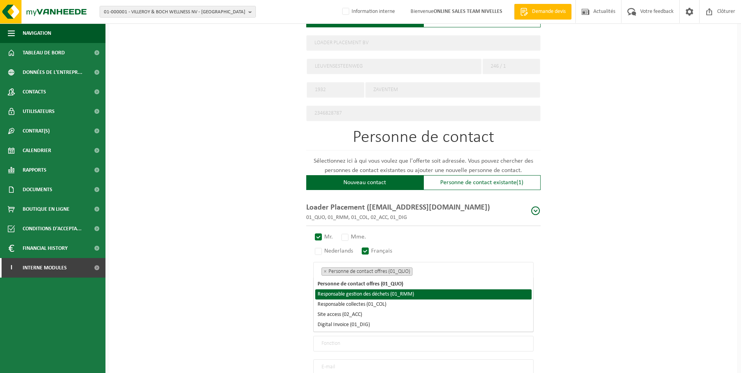
click at [414, 292] on li "Responsable gestion des déchets (01_RMM)" at bounding box center [423, 294] width 217 height 10
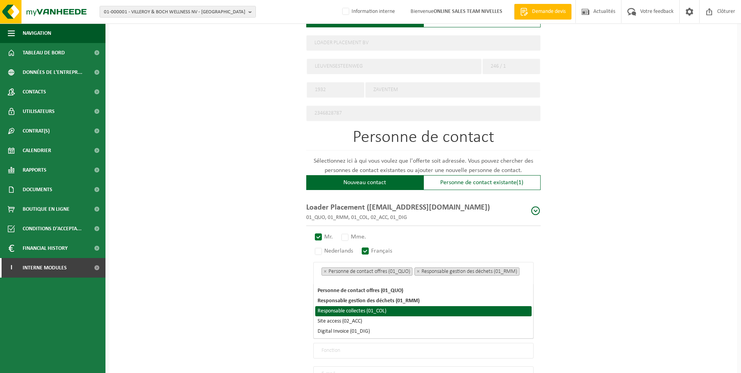
click at [376, 312] on li "Responsable collectes (01_COL)" at bounding box center [423, 311] width 217 height 10
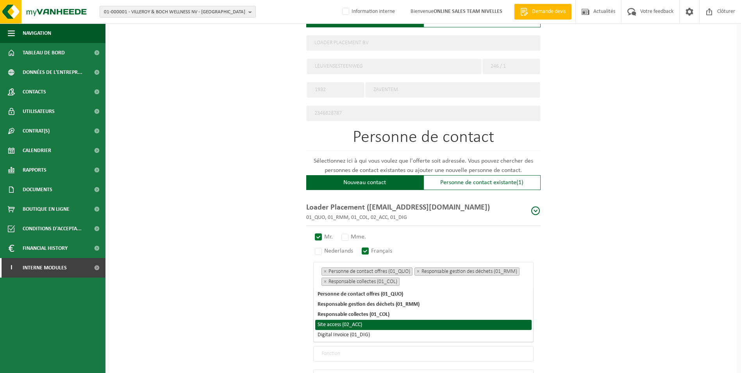
click at [349, 326] on li "Site access (02_ACC)" at bounding box center [423, 325] width 217 height 10
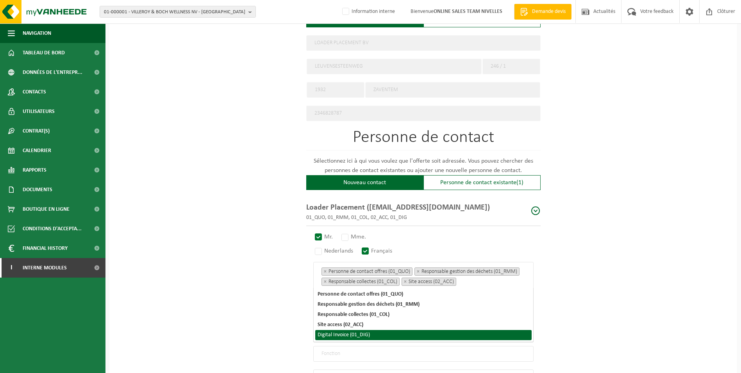
click at [349, 335] on li "Digital Invoice (01_DIG)" at bounding box center [423, 335] width 217 height 10
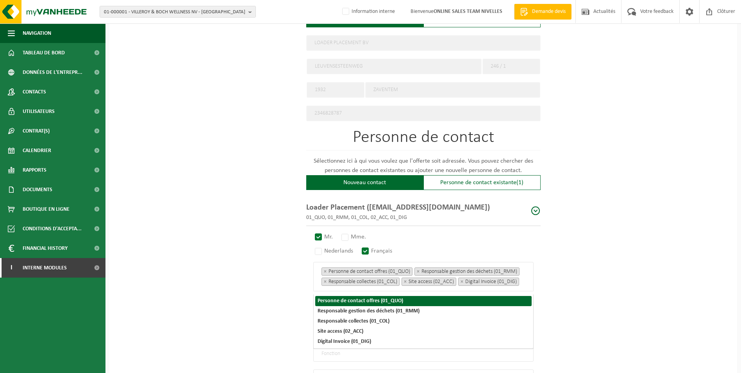
click at [624, 278] on div "Pour quelle entreprise pouvons-nous rédiger cette offre? Astuce: Si vous rempli…" at bounding box center [423, 97] width 628 height 760
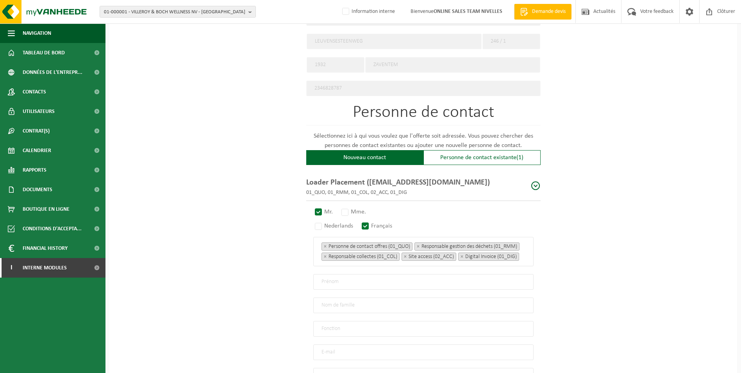
scroll to position [430, 0]
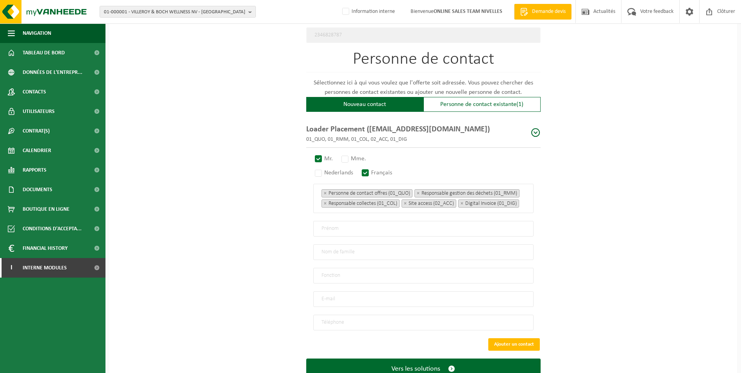
click at [353, 235] on input "text" at bounding box center [423, 229] width 220 height 16
type input "André"
type input "l"
type input "Loader"
type input "Direction"
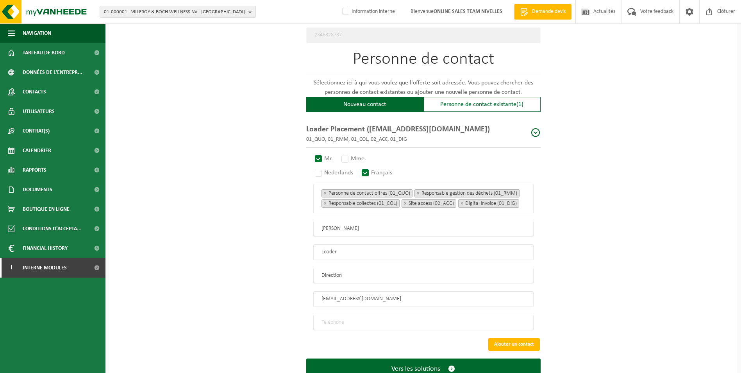
type input "loaderplacement@gmail.com"
click at [340, 328] on input "tel" at bounding box center [423, 323] width 220 height 16
type input "+32 490 43 29 23"
click at [426, 365] on span "Vers les solutions" at bounding box center [416, 369] width 49 height 8
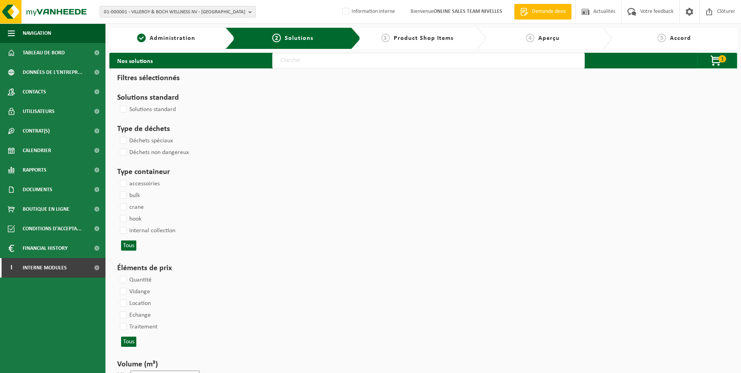
click at [397, 59] on input "text" at bounding box center [428, 61] width 313 height 16
type input "000052"
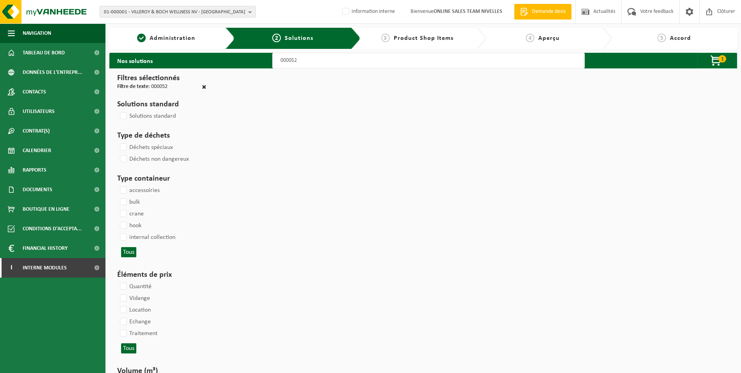
select select
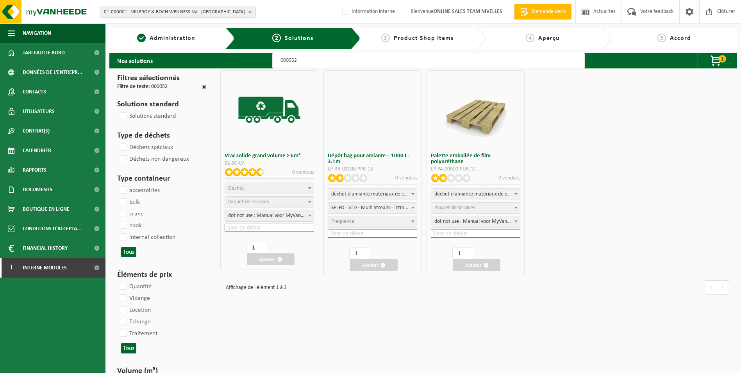
select select
select select "25"
select select "47"
select select "25"
click at [260, 228] on input at bounding box center [270, 228] width 90 height 8
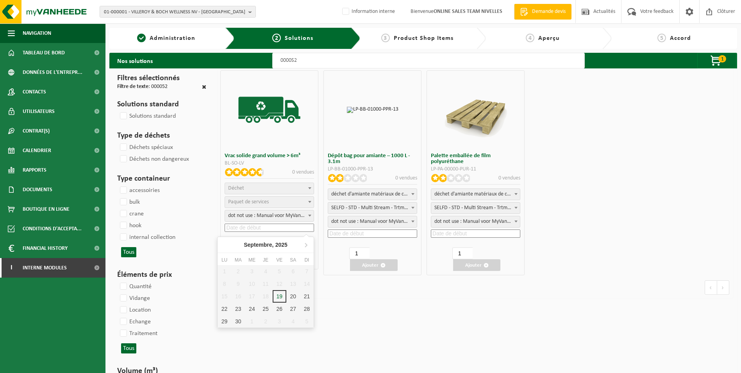
click at [254, 184] on span "Déchet" at bounding box center [269, 188] width 89 height 11
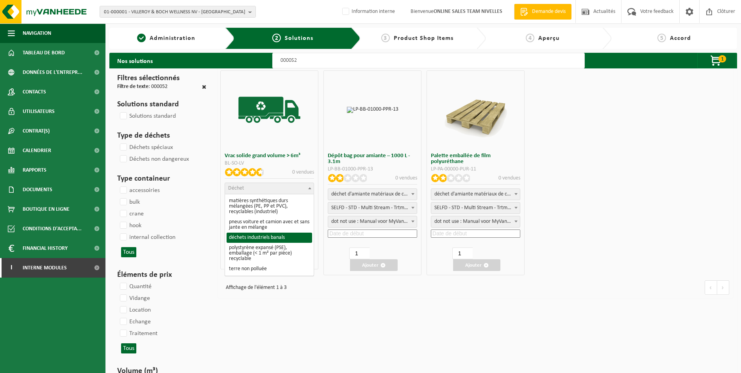
select select "8"
select select
select select "47"
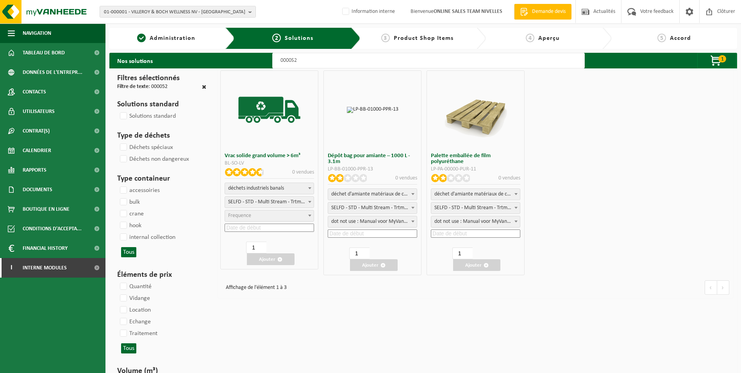
select select "25"
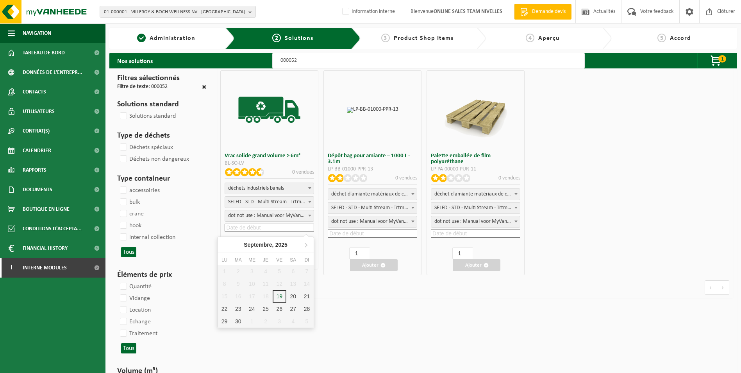
click at [261, 229] on input at bounding box center [270, 228] width 90 height 8
click at [280, 298] on div "19" at bounding box center [280, 296] width 14 height 13
type input "2025-09-19"
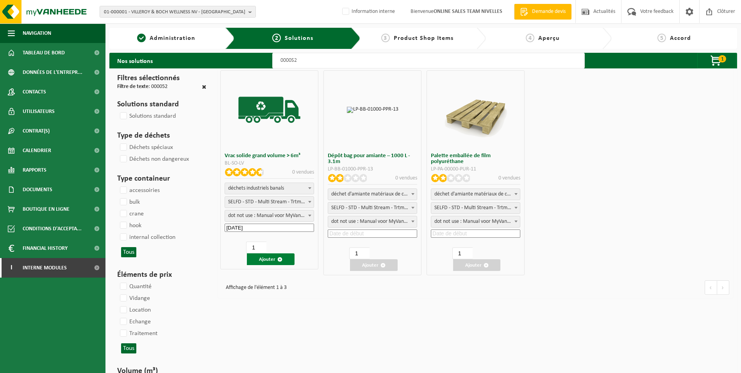
click at [270, 261] on button "Ajouter" at bounding box center [271, 259] width 48 height 12
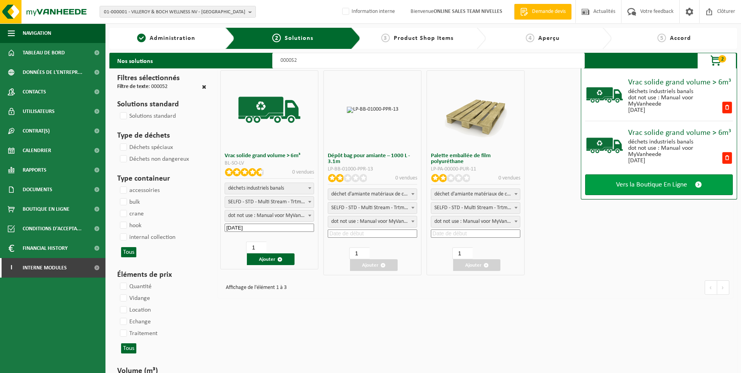
click at [664, 190] on link "Vers la Boutique En Ligne" at bounding box center [660, 184] width 148 height 21
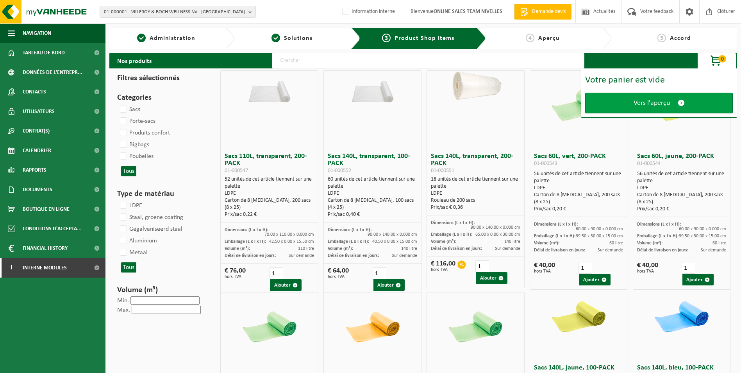
click at [654, 101] on span "Vers l'aperçu" at bounding box center [652, 103] width 36 height 8
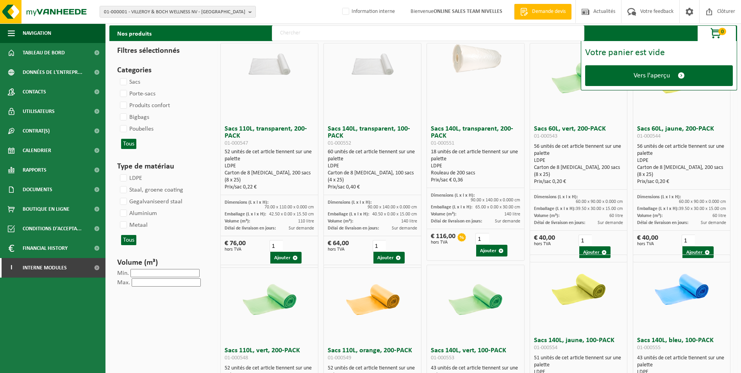
scroll to position [117, 0]
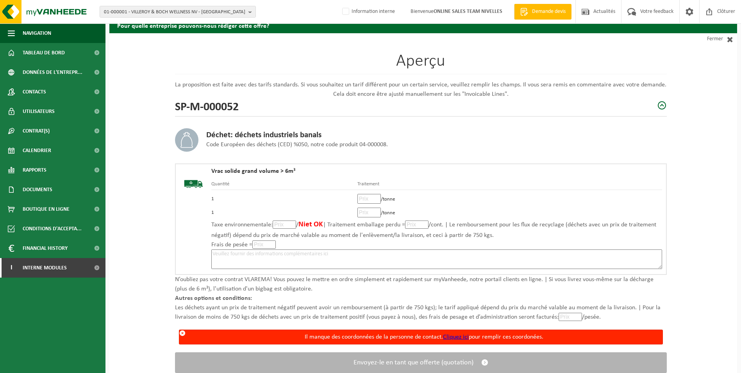
scroll to position [87, 0]
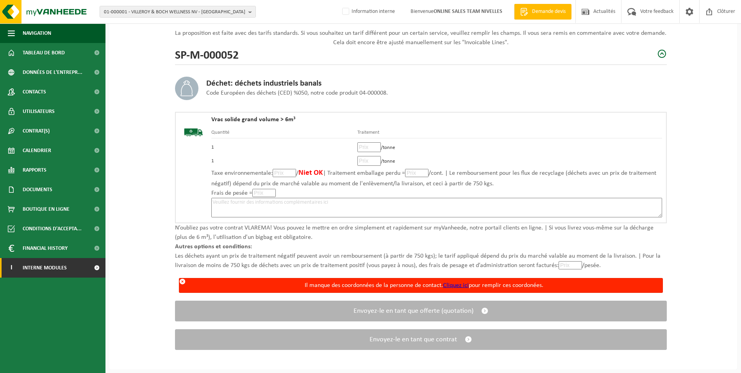
click at [28, 275] on span "Interne modules" at bounding box center [45, 268] width 44 height 20
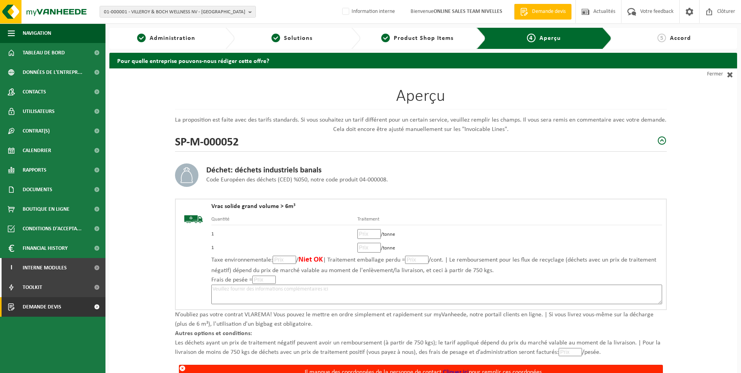
click at [40, 310] on span "Demande devis" at bounding box center [42, 307] width 39 height 20
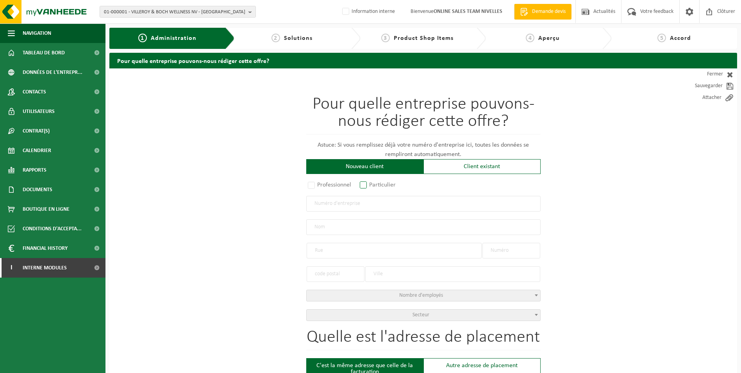
click at [363, 187] on label "Particulier" at bounding box center [378, 184] width 40 height 11
click at [371, 187] on input "Particulier" at bounding box center [373, 185] width 5 height 5
radio input "true"
select select "P"
select select "1707"
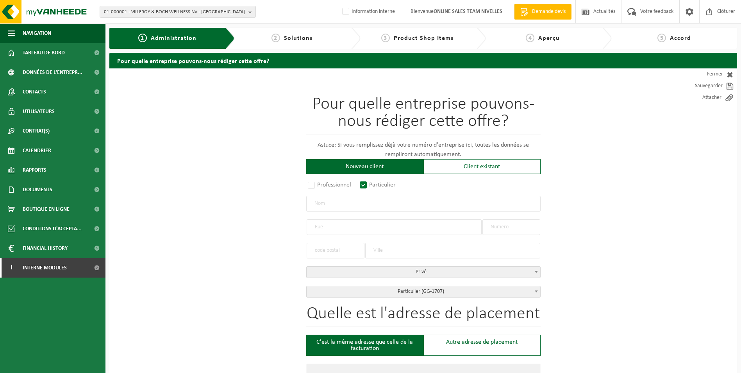
click at [363, 204] on input "text" at bounding box center [423, 204] width 235 height 16
type input "p"
type input "PATTE Bertrand"
type input "Rue Sainte Anne"
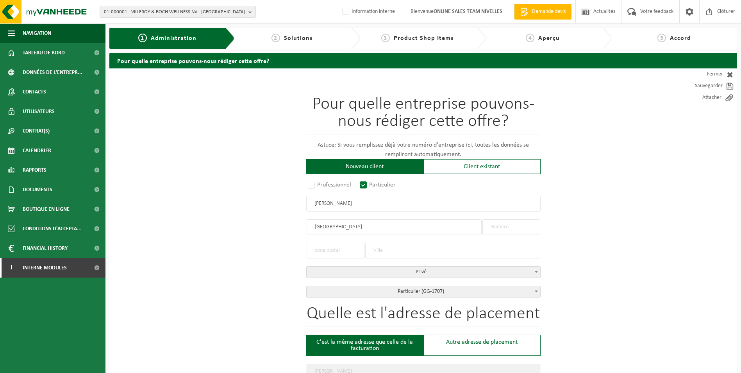
type input "Rue Sainte Anne"
type input "3"
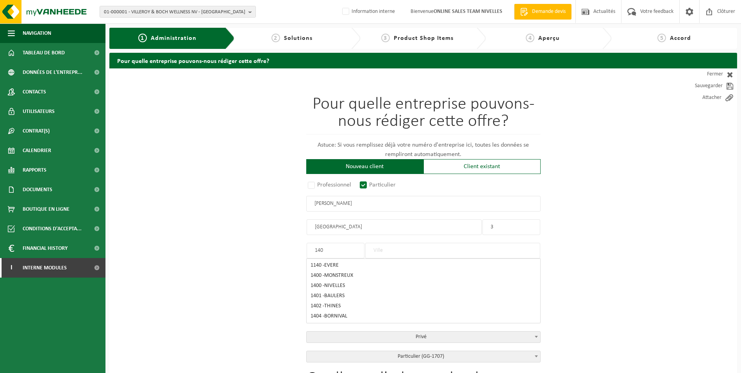
type input "1400"
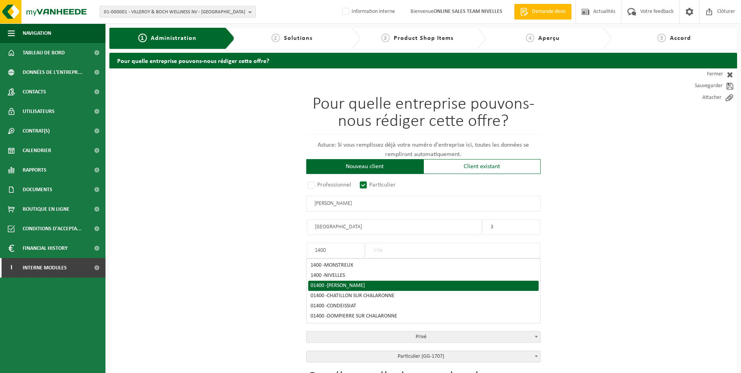
type input "Nivelles"
type input "1400"
type input "Nivelles"
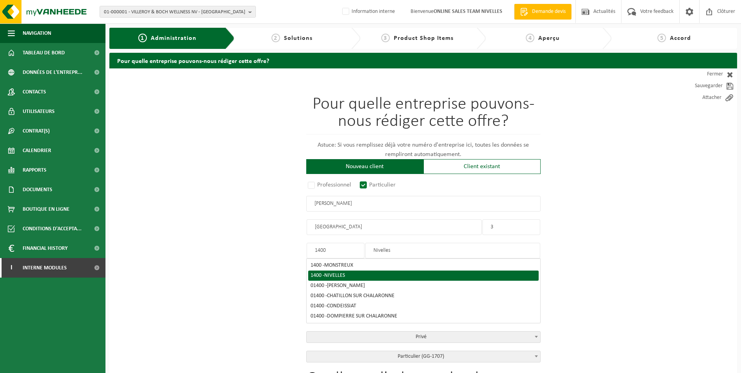
type input "1400"
click at [376, 275] on div "1400 - NIVELLES" at bounding box center [424, 275] width 226 height 5
type input "NIVELLES"
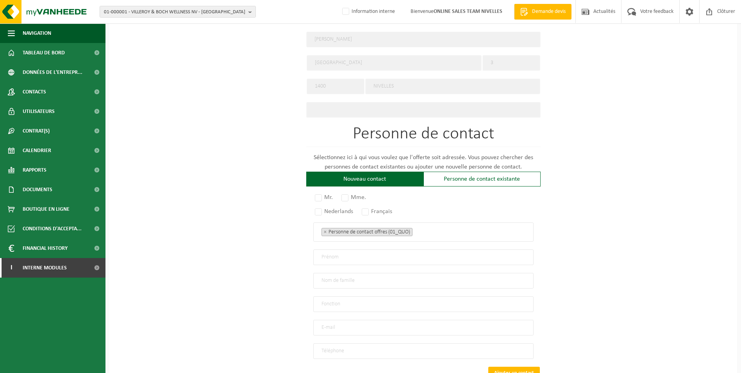
scroll to position [352, 0]
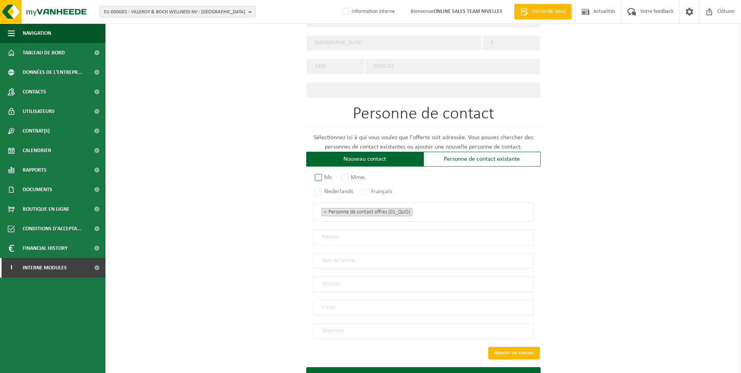
click at [320, 173] on label "Mr." at bounding box center [324, 177] width 22 height 11
radio input "true"
click at [368, 189] on label "Français" at bounding box center [377, 191] width 34 height 11
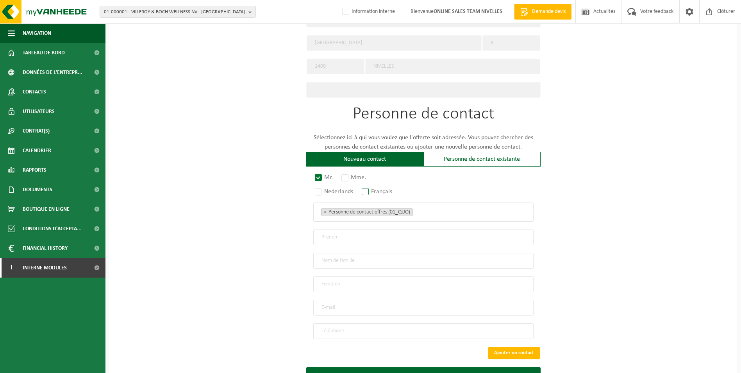
radio input "true"
click at [423, 210] on ul "× Personne de contact offres (01_QUO)" at bounding box center [424, 212] width 204 height 10
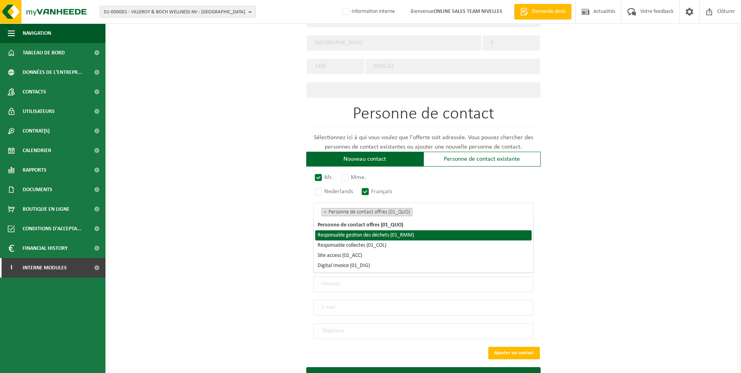
click at [405, 236] on li "Responsable gestion des déchets (01_RMM)" at bounding box center [423, 235] width 217 height 10
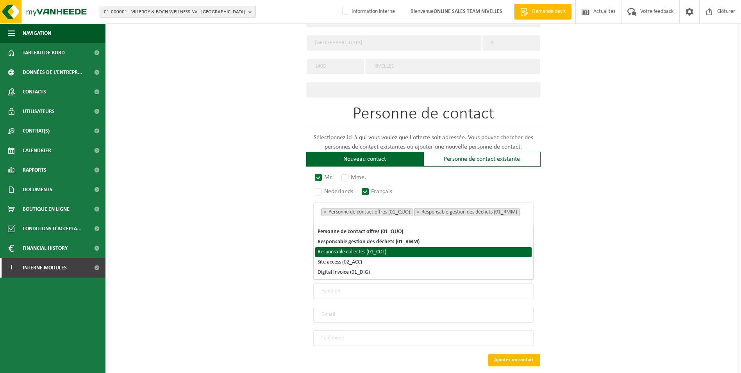
click at [380, 253] on li "Responsable collectes (01_COL)" at bounding box center [423, 252] width 217 height 10
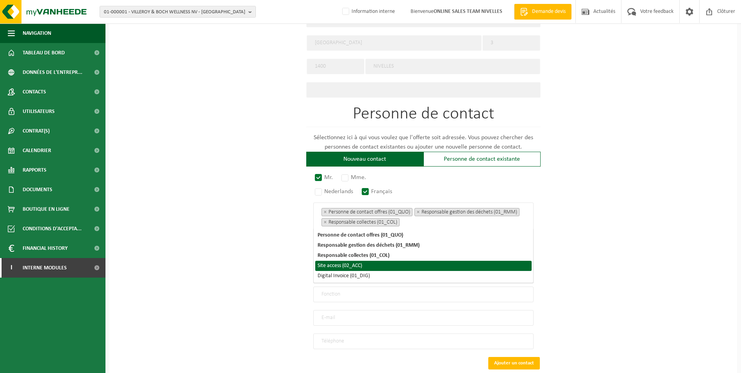
click at [357, 267] on li "Site access (02_ACC)" at bounding box center [423, 266] width 217 height 10
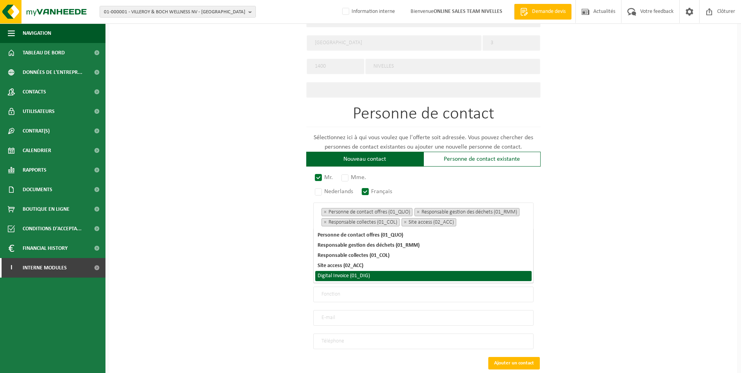
click at [354, 277] on li "Digital Invoice (01_DIG)" at bounding box center [423, 276] width 217 height 10
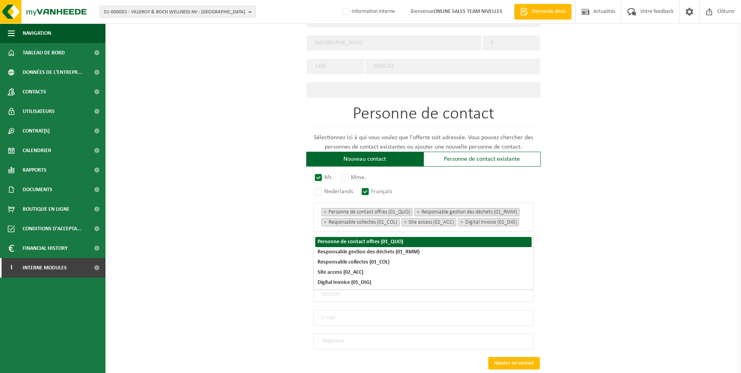
click at [599, 223] on div "Pour quelle entreprise pouvons-nous rédiger cette offre? Astuce: Si vous rempli…" at bounding box center [423, 67] width 628 height 701
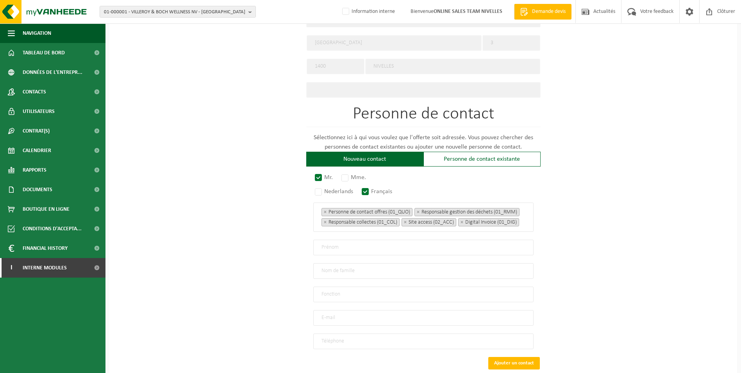
click at [333, 250] on input "text" at bounding box center [423, 248] width 220 height 16
type input "Benoit"
type input "Patte"
type input "Direction"
type input "castorama36@gmail.com"
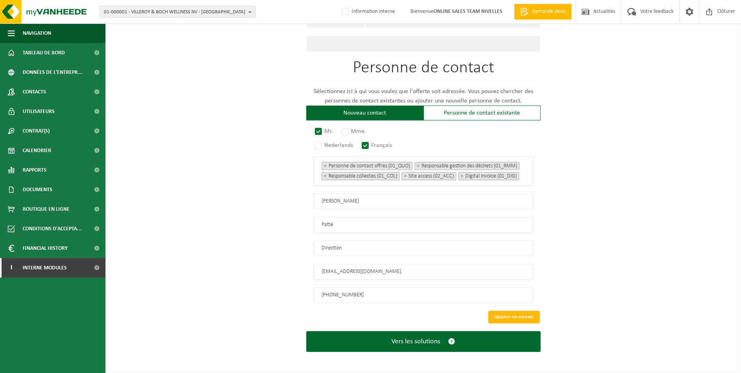
scroll to position [401, 0]
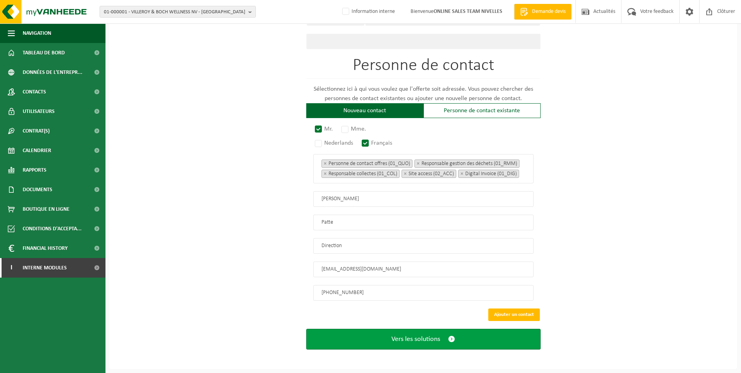
type input "+32 477 53 48 16"
click at [403, 343] on span "Vers les solutions" at bounding box center [416, 339] width 49 height 8
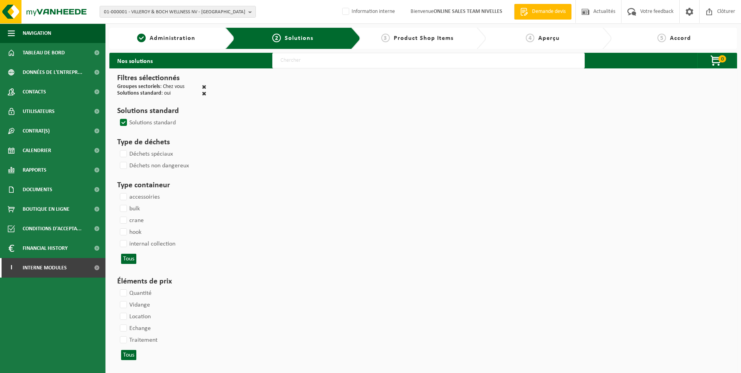
click at [292, 63] on input "text" at bounding box center [428, 61] width 313 height 16
type input "000052"
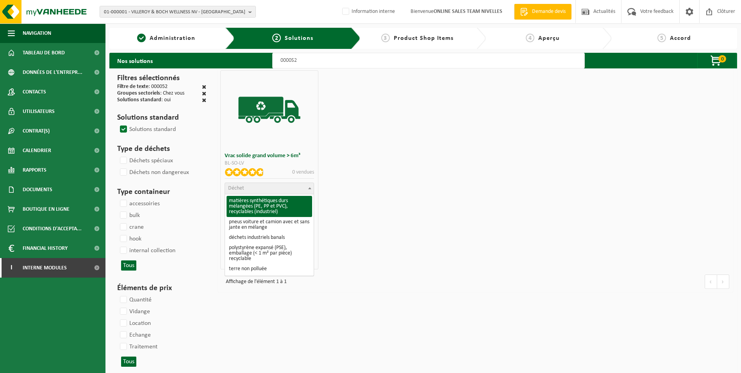
click at [274, 189] on span "Déchet" at bounding box center [269, 188] width 89 height 11
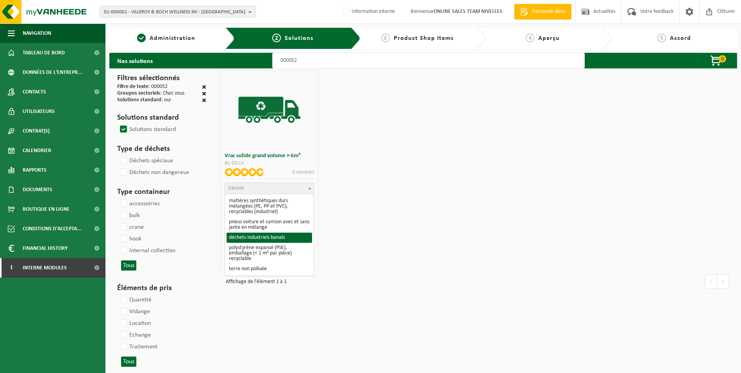
select select "8"
select select
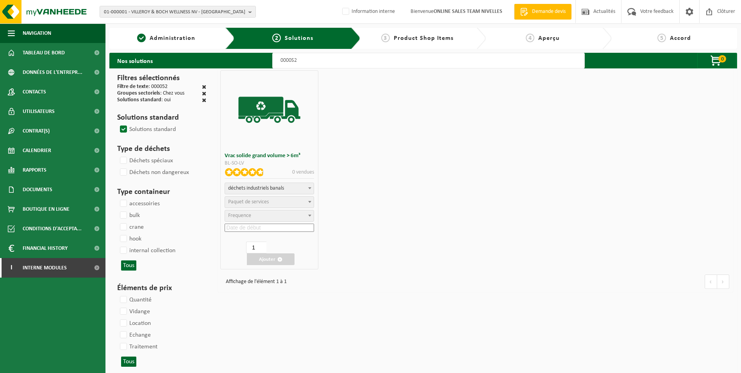
select select
select select "47"
select select "25"
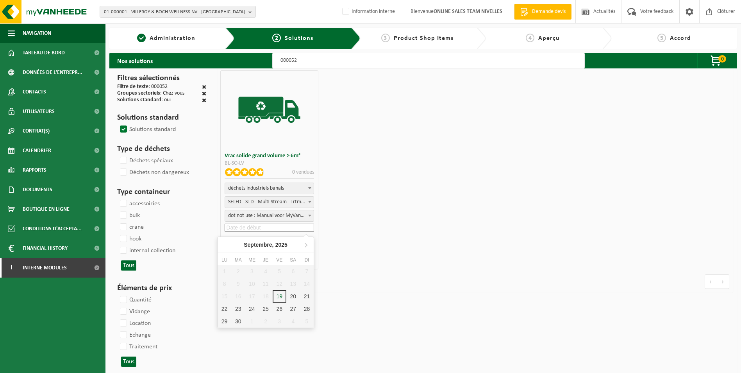
click at [260, 227] on input at bounding box center [270, 228] width 90 height 8
click at [281, 296] on div "19" at bounding box center [280, 296] width 14 height 13
type input "[DATE]"
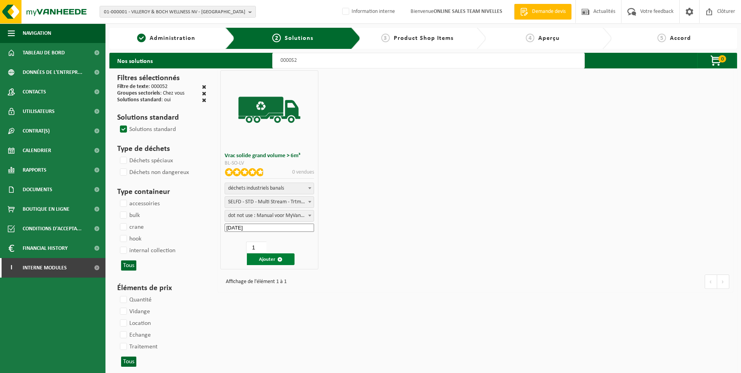
click at [265, 257] on button "Ajouter" at bounding box center [271, 259] width 48 height 12
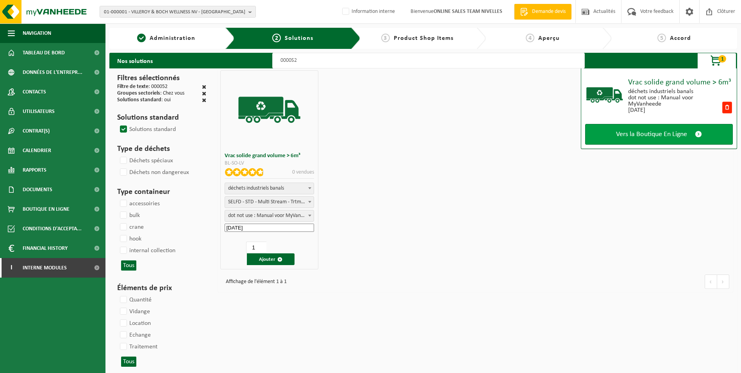
click at [661, 134] on span "Vers la Boutique En Ligne" at bounding box center [651, 134] width 71 height 8
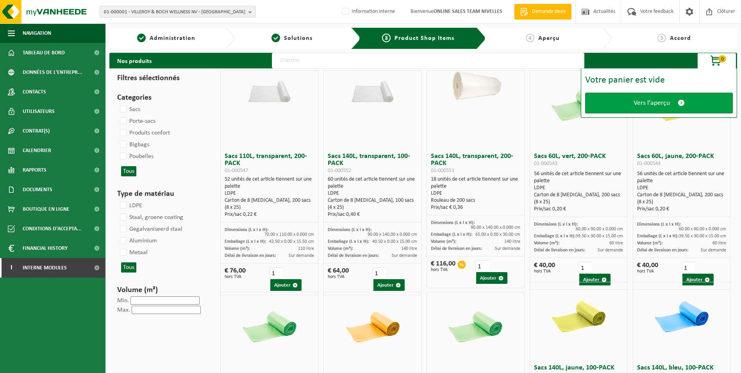
click at [643, 107] on link "Vers l'aperçu" at bounding box center [660, 103] width 148 height 21
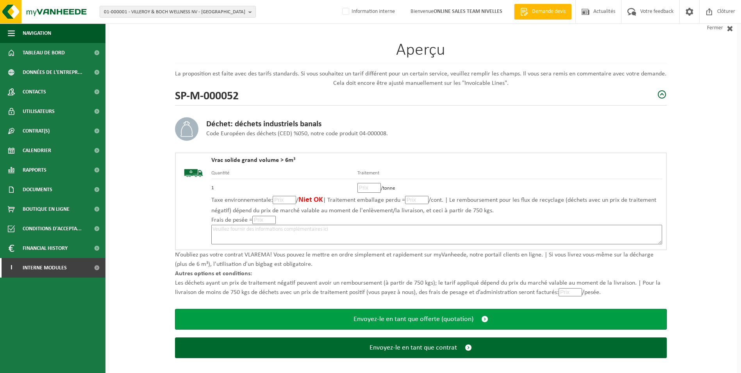
scroll to position [54, 0]
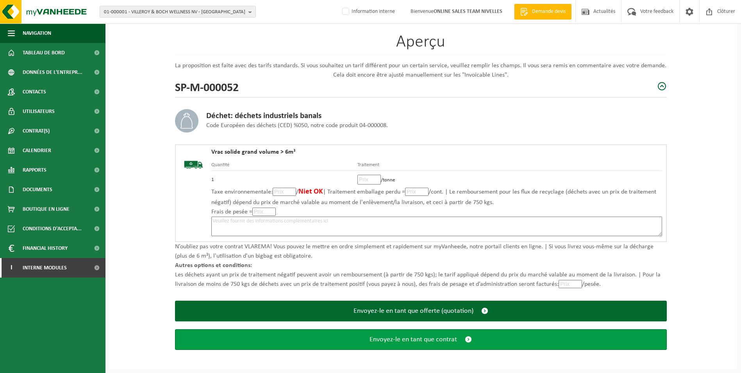
click at [415, 343] on span "Envoyez-le en tant que contrat" at bounding box center [414, 339] width 88 height 8
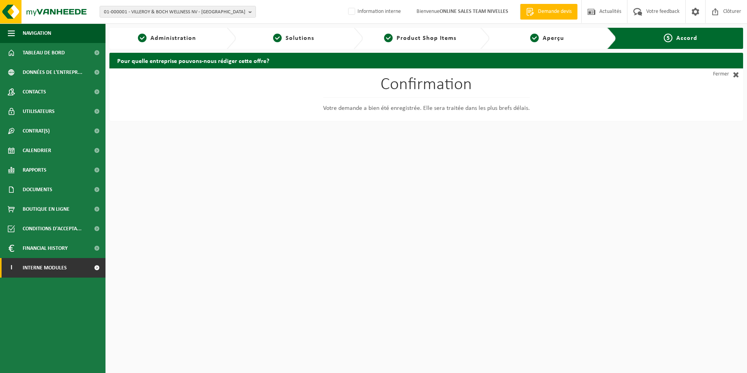
click at [47, 271] on span "Interne modules" at bounding box center [45, 268] width 44 height 20
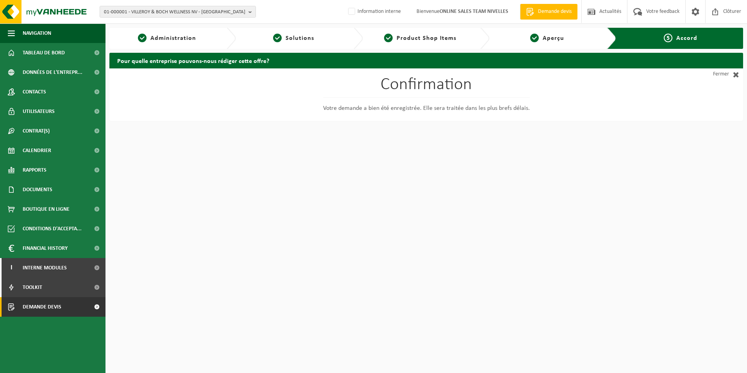
click at [43, 305] on span "Demande devis" at bounding box center [42, 307] width 39 height 20
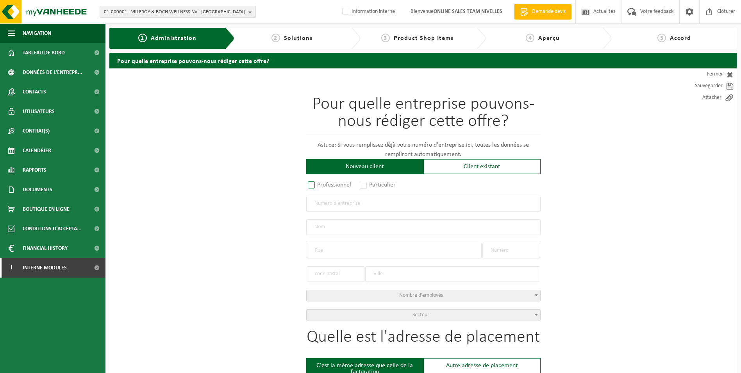
click at [313, 184] on label "Professionnel" at bounding box center [329, 184] width 47 height 11
click at [319, 184] on input "Professionnel" at bounding box center [321, 185] width 5 height 5
radio input "true"
drag, startPoint x: 325, startPoint y: 204, endPoint x: 364, endPoint y: 208, distance: 39.3
click at [326, 204] on input "text" at bounding box center [423, 204] width 235 height 16
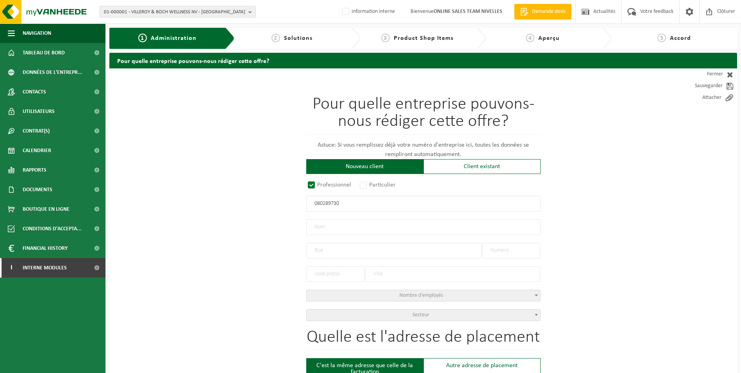
type input "0802897308"
radio input "true"
click at [343, 225] on input "text" at bounding box center [423, 227] width 235 height 16
type input "0802897308"
type input "LOADER PLACEMENT BV"
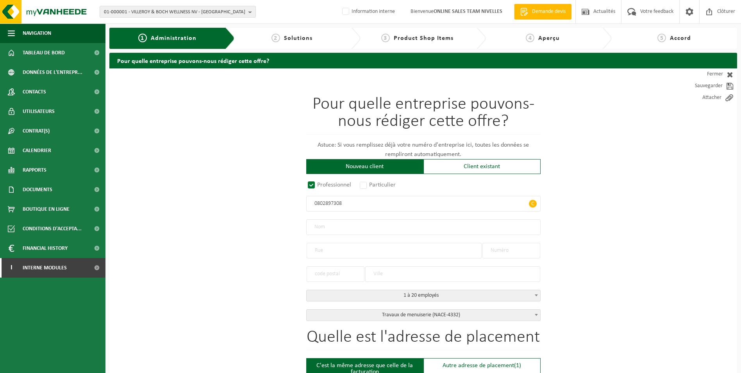
type input "LEUVENSESTEENWEG"
type input "246 / 1"
type input "1932"
type input "ZAVENTEM"
select select "D"
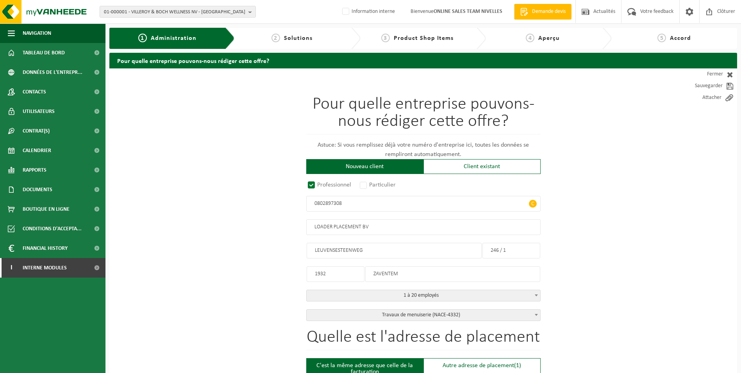
select select "NACE_4332"
type input "LOADER PLACEMENT BV"
type input "LEUVENSESTEENWEG"
type input "246 / 1"
type input "1932"
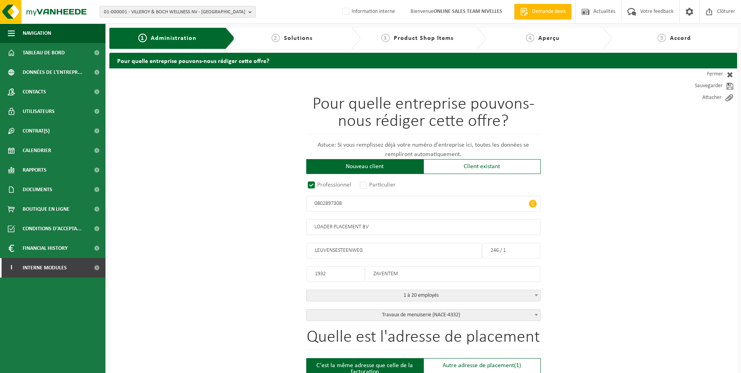
type input "ZAVENTEM"
type input "2346828787"
click at [385, 225] on input "LOADER PLACEMENT BV" at bounding box center [423, 227] width 235 height 16
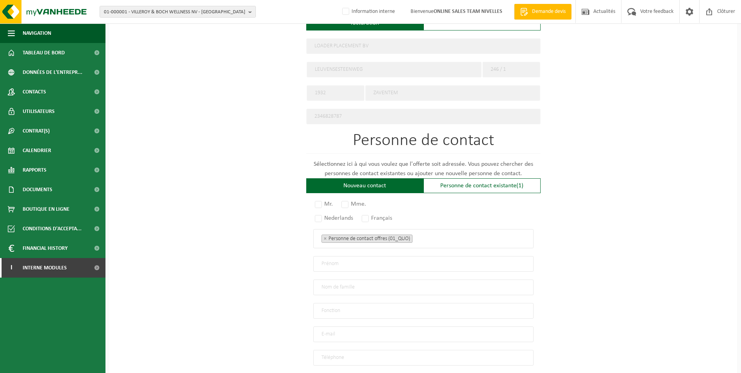
scroll to position [352, 0]
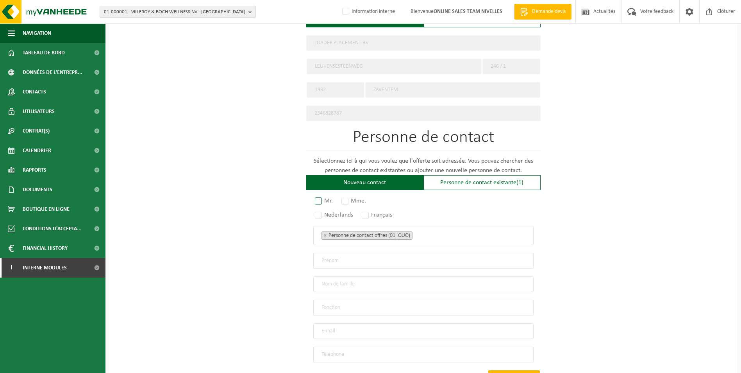
click at [320, 196] on label "Mr." at bounding box center [324, 200] width 22 height 11
radio input "true"
click at [368, 210] on label "Français" at bounding box center [377, 215] width 34 height 11
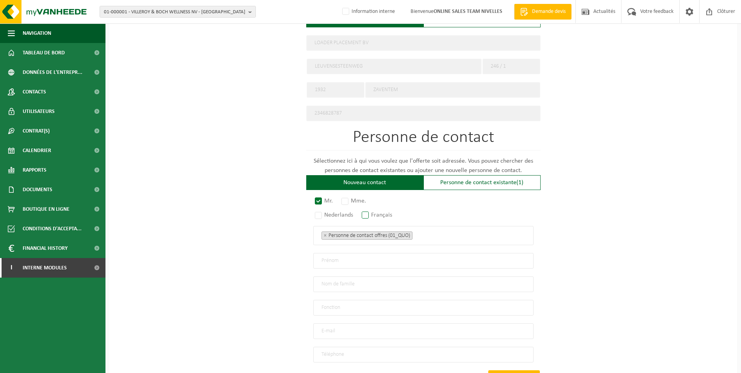
radio input "true"
click at [432, 233] on ul "× Personne de contact offres (01_QUO)" at bounding box center [424, 235] width 204 height 10
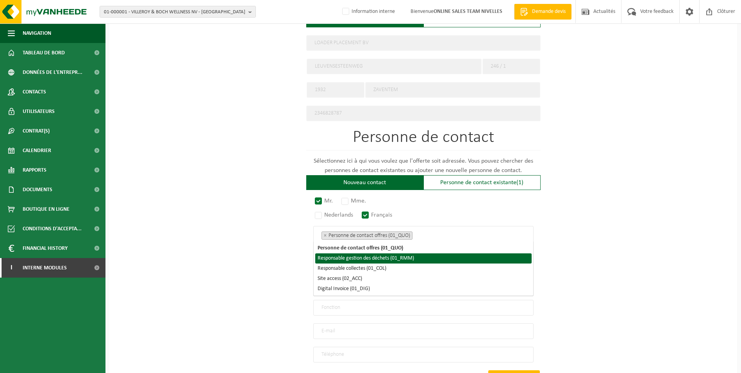
click at [413, 258] on li "Responsable gestion des déchets (01_RMM)" at bounding box center [423, 258] width 217 height 10
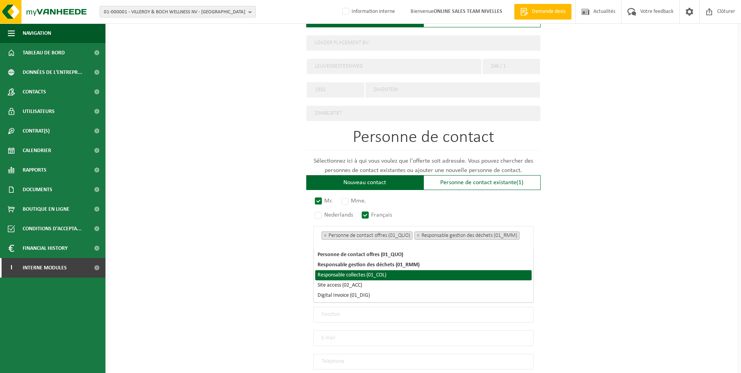
click at [389, 279] on li "Responsable collectes (01_COL)" at bounding box center [423, 275] width 217 height 10
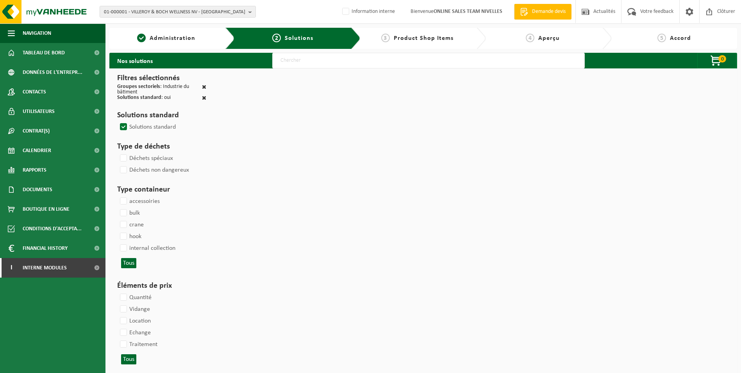
click at [334, 62] on input "text" at bounding box center [428, 61] width 313 height 16
type input "000052"
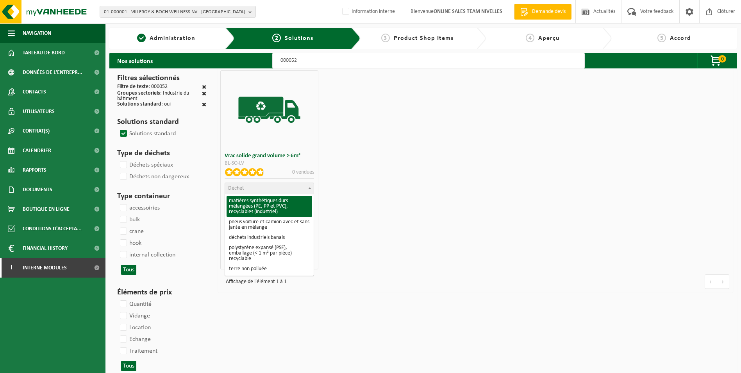
click at [259, 187] on span "Déchet" at bounding box center [269, 188] width 89 height 11
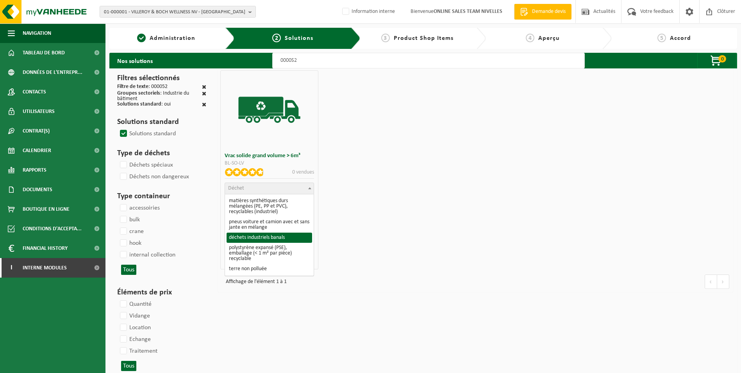
select select "8"
select select
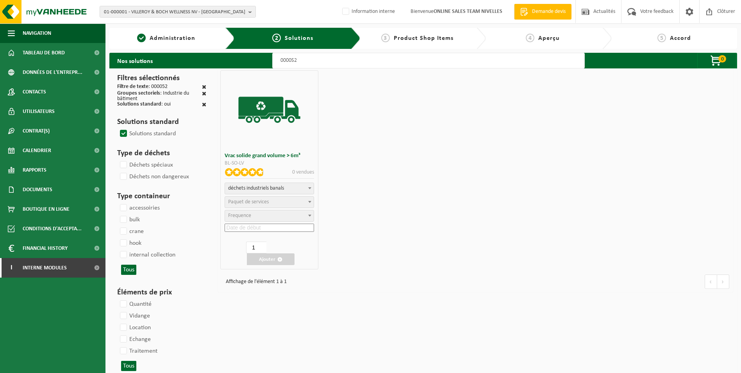
select select
select select "47"
select select "25"
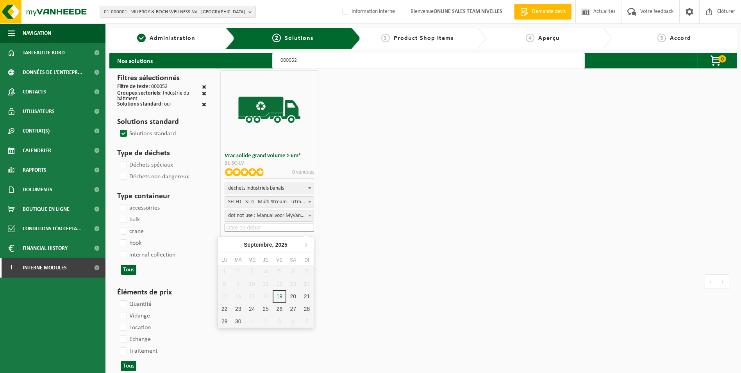
click at [244, 229] on input at bounding box center [270, 228] width 90 height 8
click at [281, 298] on div "19" at bounding box center [280, 296] width 14 height 13
type input "[DATE]"
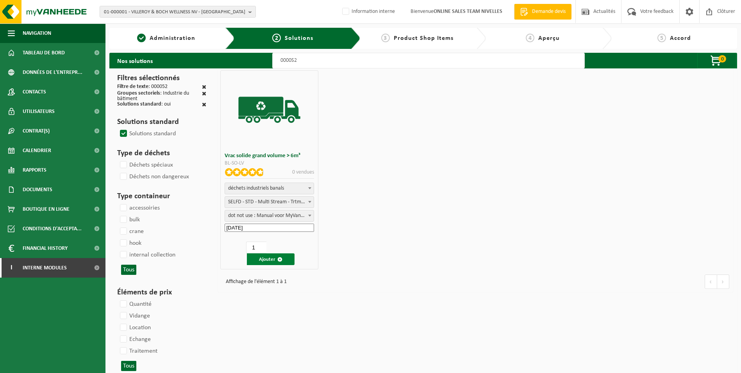
click at [264, 254] on button "Ajouter" at bounding box center [271, 259] width 48 height 12
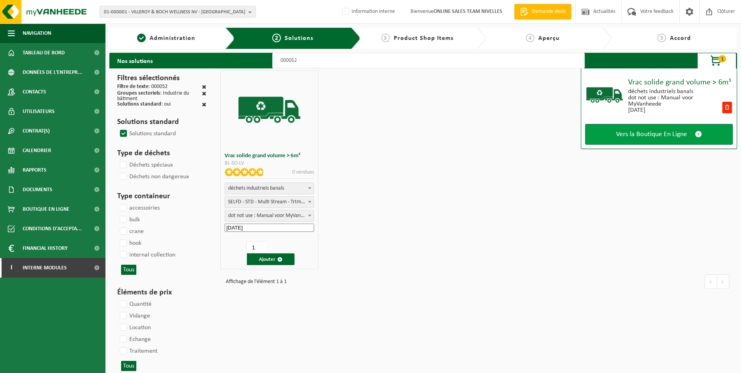
click at [635, 137] on span "Vers la Boutique En Ligne" at bounding box center [651, 134] width 71 height 8
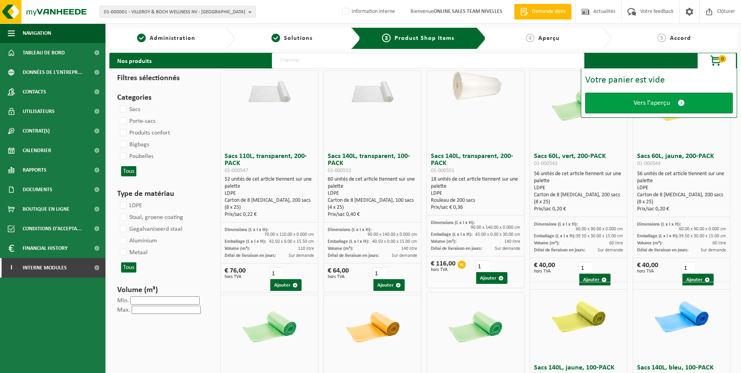
click at [639, 101] on span "Vers l'aperçu" at bounding box center [652, 103] width 36 height 8
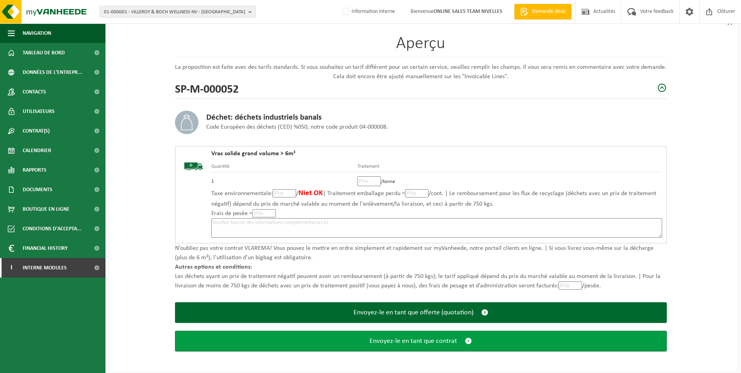
scroll to position [54, 0]
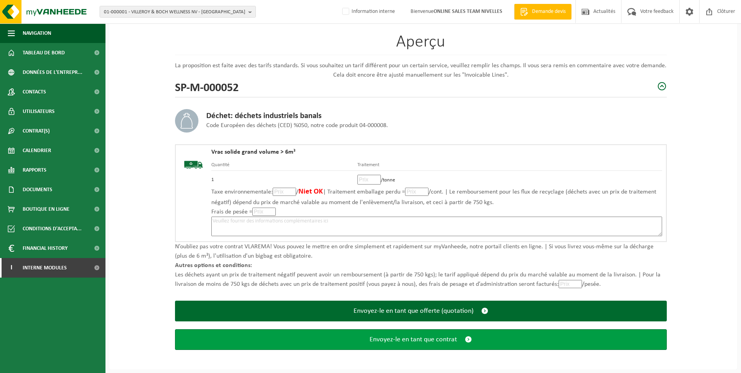
click at [421, 342] on span "Envoyez-le en tant que contrat" at bounding box center [414, 339] width 88 height 8
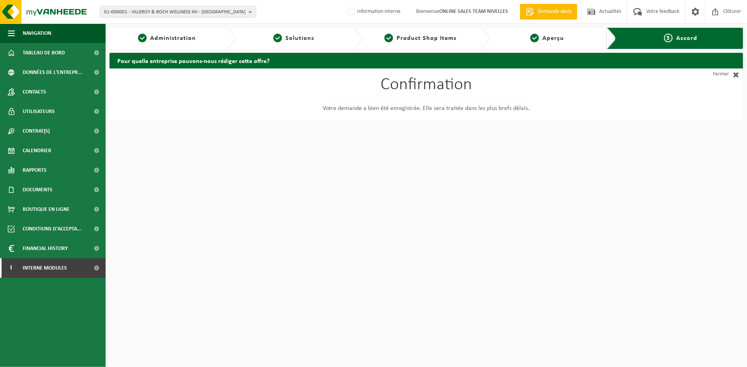
click at [299, 140] on html "01-000001 - VILLEROY & BOCH WELLNESS NV - [GEOGRAPHIC_DATA] 01-000001 - VILLERO…" at bounding box center [373, 183] width 747 height 367
